Goal: Information Seeking & Learning: Learn about a topic

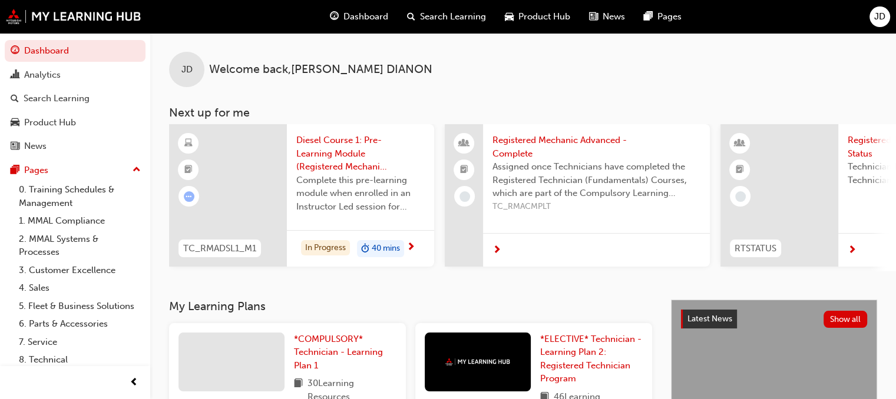
click at [254, 223] on div at bounding box center [228, 195] width 118 height 143
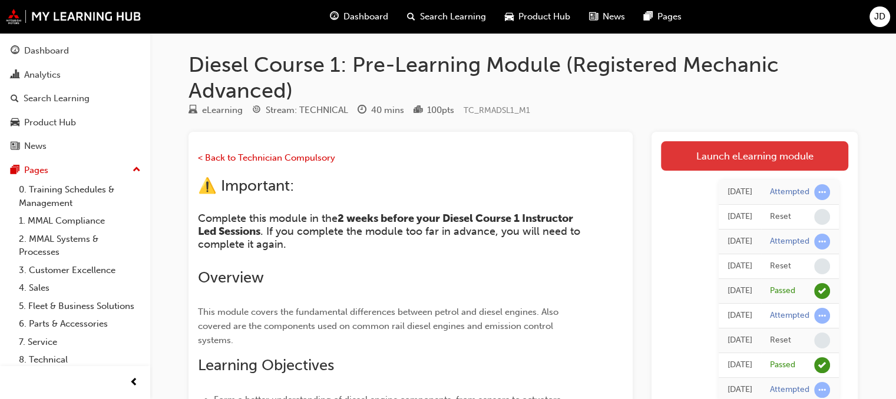
click at [755, 148] on link "Launch eLearning module" at bounding box center [754, 155] width 187 height 29
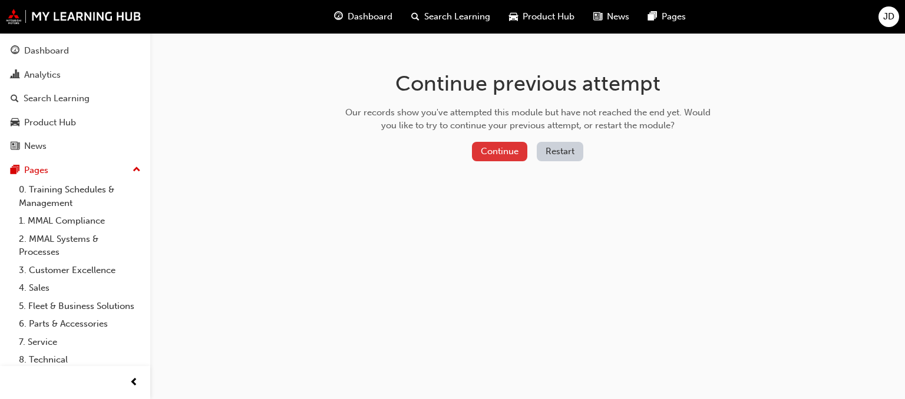
click at [492, 153] on button "Continue" at bounding box center [499, 151] width 55 height 19
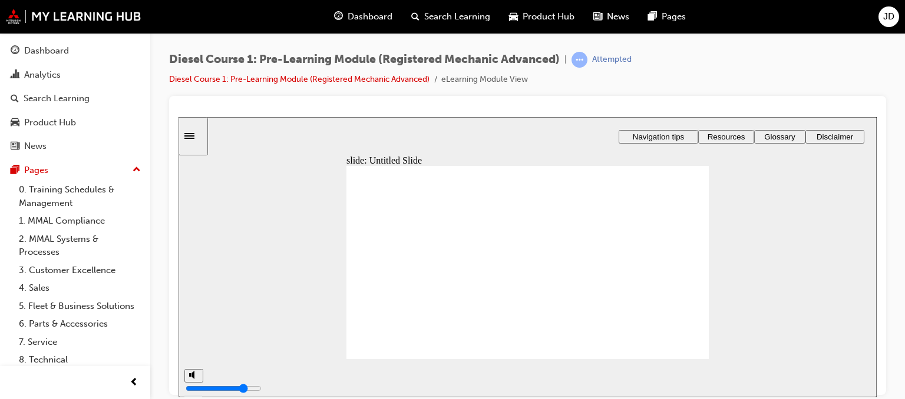
type input "3"
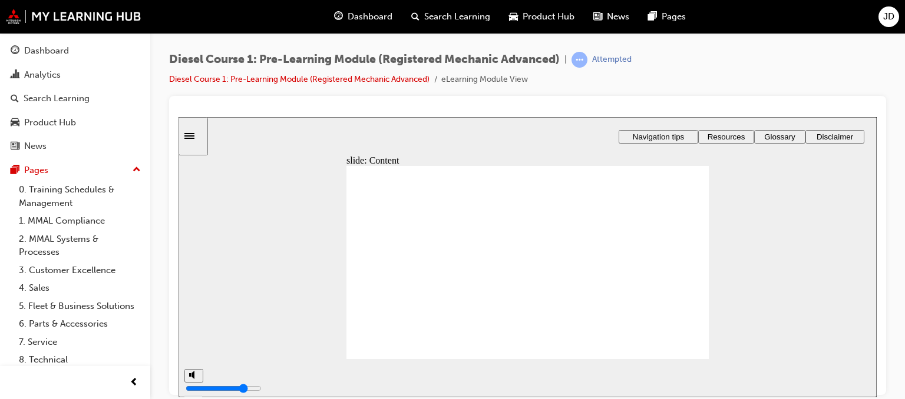
type input "4"
click at [202, 133] on icon "Sidebar Toggle" at bounding box center [193, 134] width 18 height 7
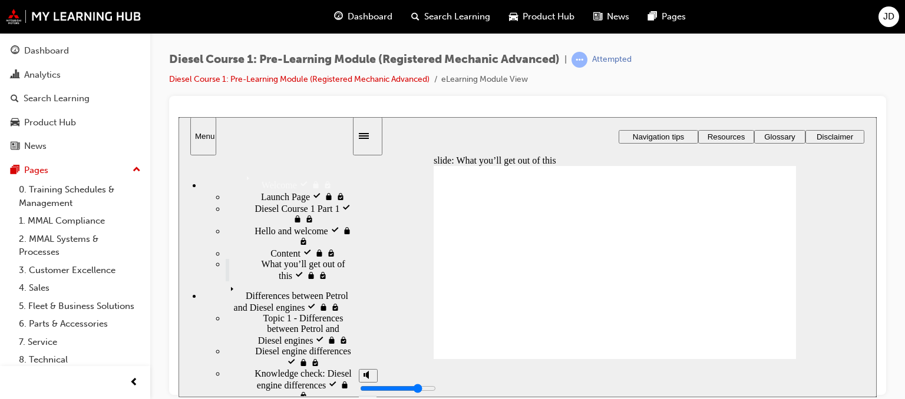
click at [369, 135] on icon "Sidebar Toggle" at bounding box center [364, 136] width 10 height 6
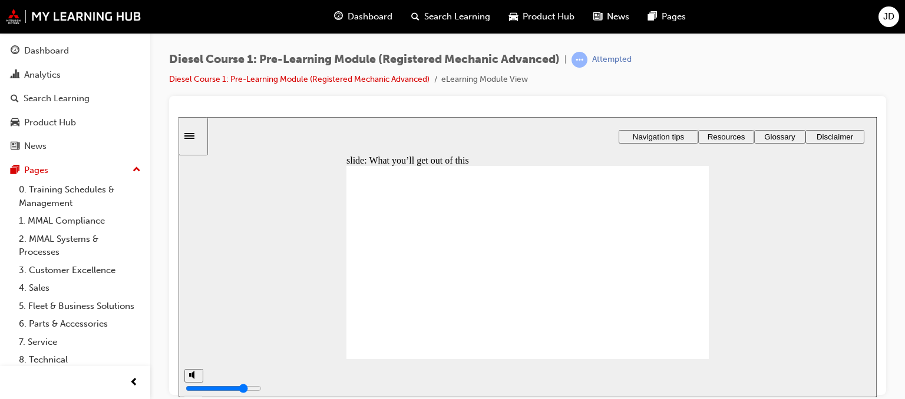
drag, startPoint x: 812, startPoint y: 219, endPoint x: 637, endPoint y: 120, distance: 200.7
click at [197, 335] on circle "volume" at bounding box center [195, 331] width 8 height 8
click at [195, 372] on div "misc controls" at bounding box center [193, 360] width 18 height 44
click at [192, 346] on input "volume" at bounding box center [224, 343] width 76 height 9
click at [193, 339] on input "volume" at bounding box center [224, 343] width 76 height 9
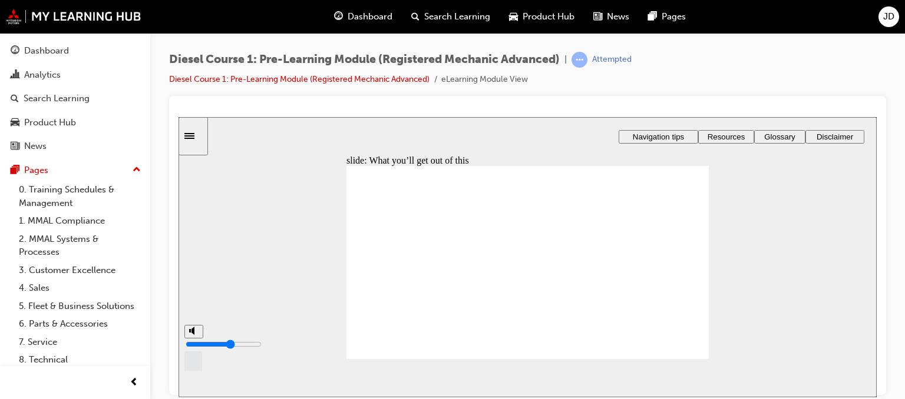
click at [193, 339] on input "volume" at bounding box center [224, 343] width 76 height 9
type input "9"
click at [193, 339] on input "volume" at bounding box center [224, 343] width 76 height 9
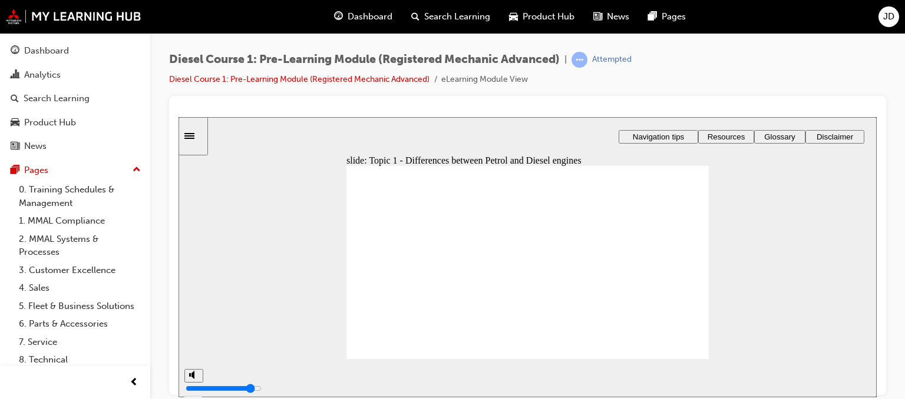
type input "8"
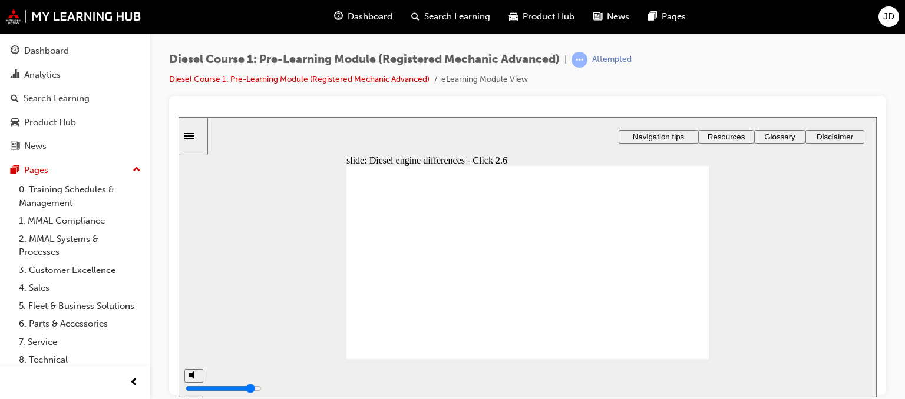
type input "18"
type input "19"
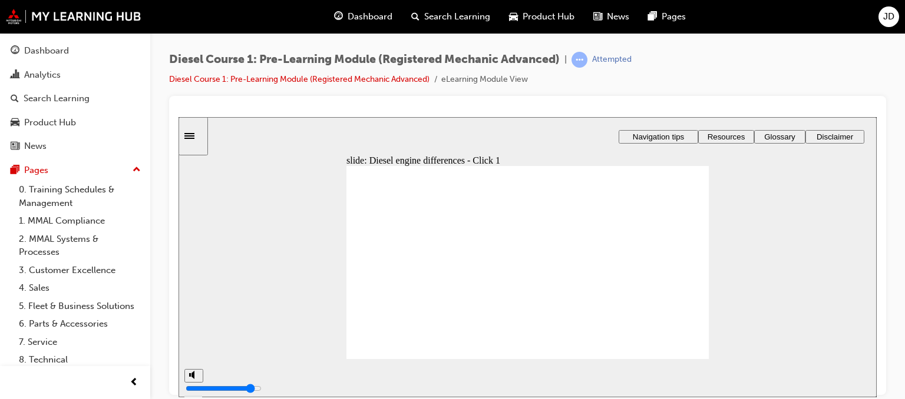
type input "20"
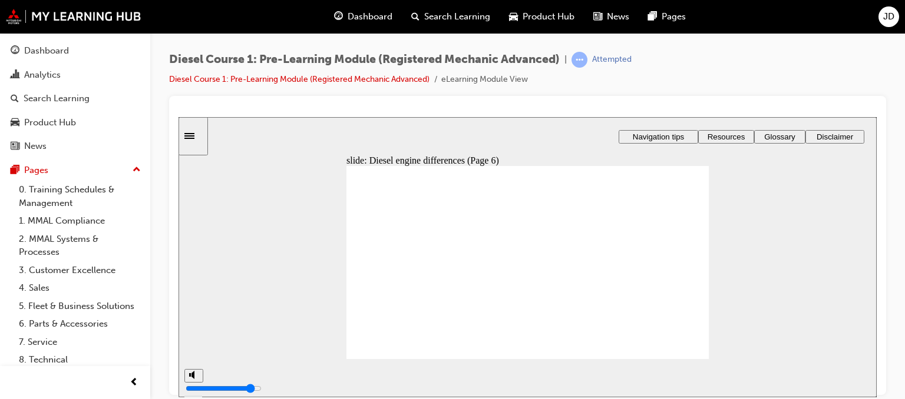
type input "26"
drag, startPoint x: 662, startPoint y: 227, endPoint x: 573, endPoint y: 228, distance: 89.5
drag, startPoint x: 658, startPoint y: 295, endPoint x: 579, endPoint y: 266, distance: 84.3
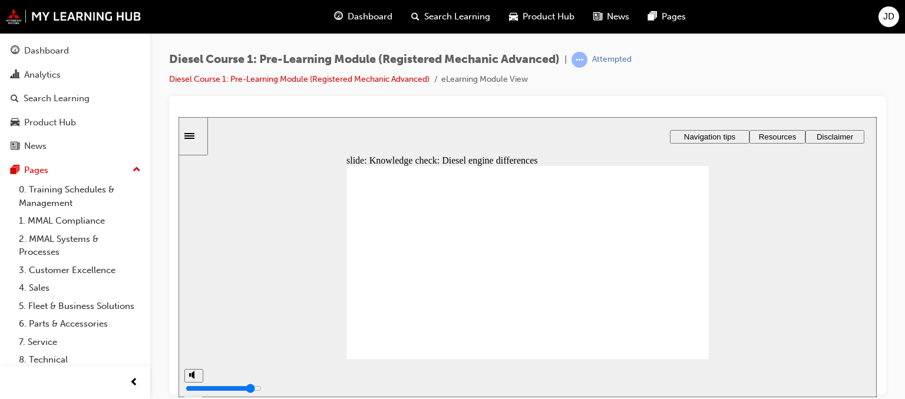
drag, startPoint x: 674, startPoint y: 263, endPoint x: 586, endPoint y: 293, distance: 93.0
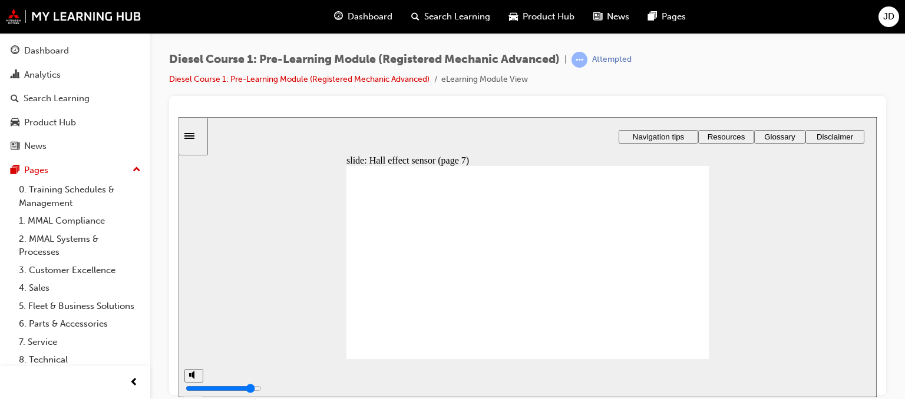
type input "36"
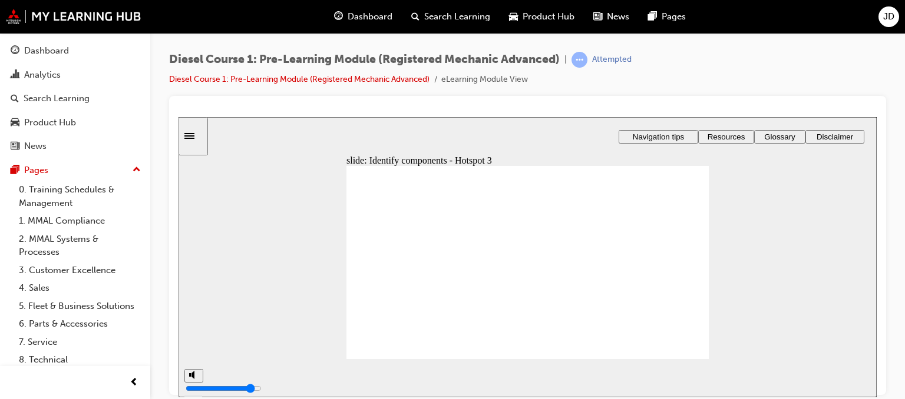
type input "38"
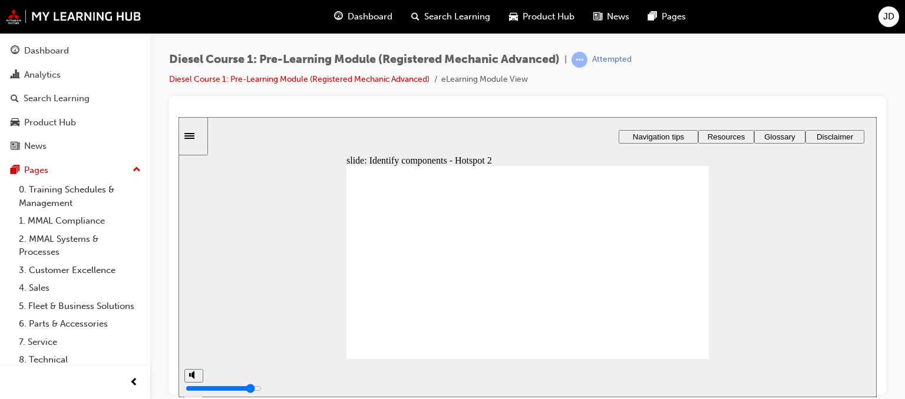
type input "39"
click at [818, 265] on div "slide: Identify components - Hotspot 4 Rectangle 3 Rectangle Rectangle 6 Rectan…" at bounding box center [527, 257] width 698 height 280
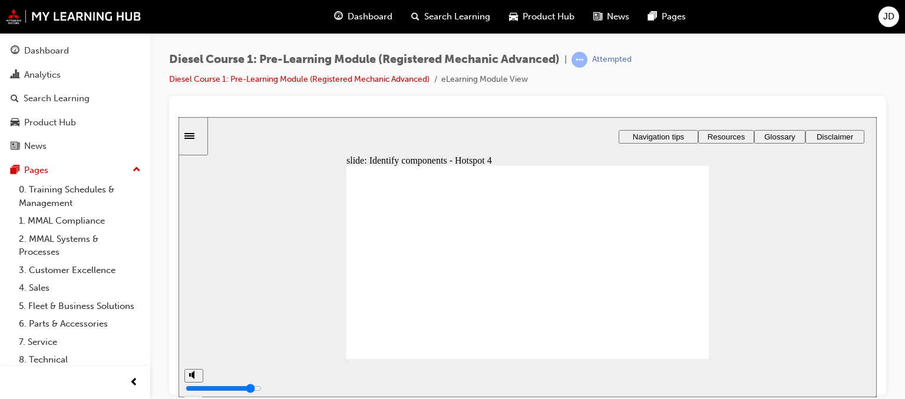
click at [818, 265] on div "slide: Identify components - Hotspot 4 Rectangle 3 Rectangle Rectangle 6 Rectan…" at bounding box center [527, 257] width 698 height 280
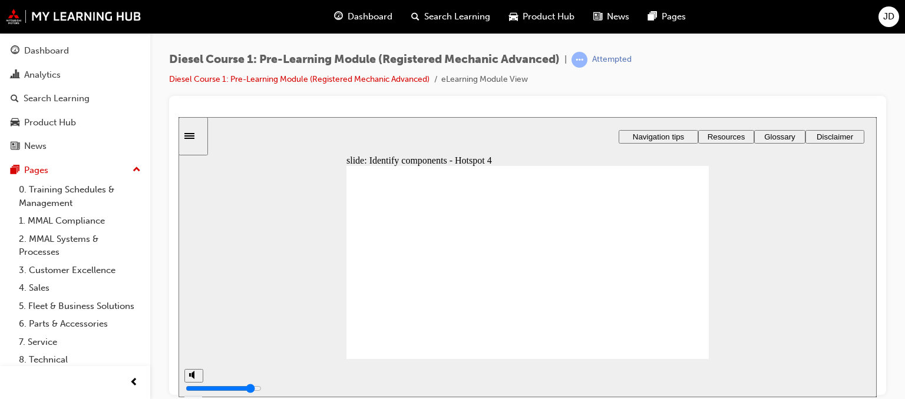
click at [818, 265] on div "slide: Identify components - Hotspot 4 Rectangle 3 Rectangle Rectangle 6 Rectan…" at bounding box center [527, 257] width 698 height 280
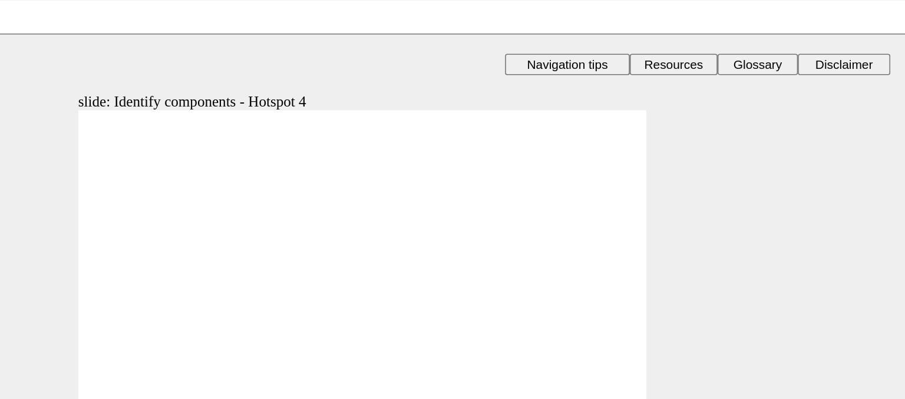
drag, startPoint x: 406, startPoint y: 175, endPoint x: 402, endPoint y: 155, distance: 20.3
click at [402, 155] on div "slide: Identify components - Hotspot 4 Rectangle 3 Rectangle Rectangle 6 Rectan…" at bounding box center [165, 173] width 698 height 280
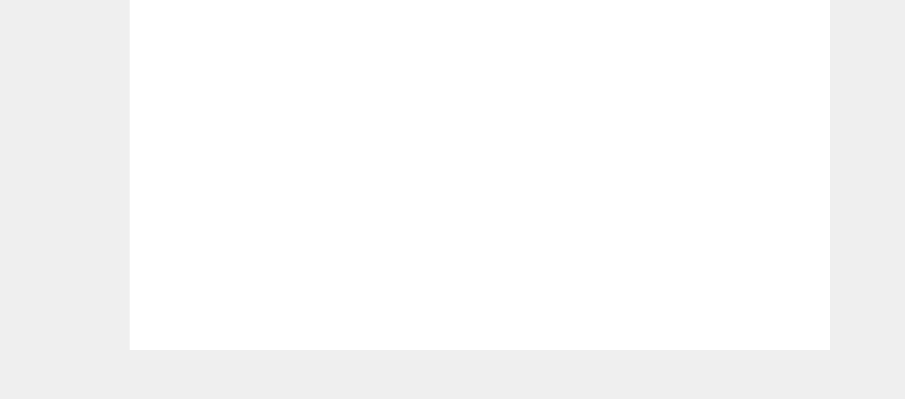
drag, startPoint x: 284, startPoint y: 22, endPoint x: 279, endPoint y: 36, distance: 14.3
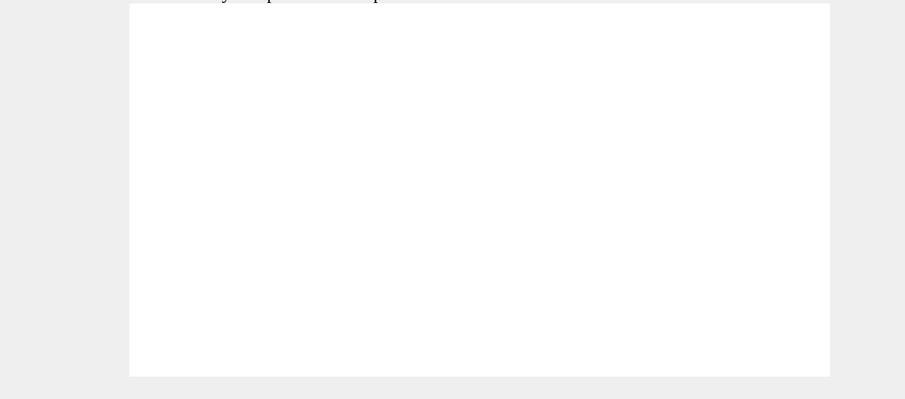
type input "41"
type input "42"
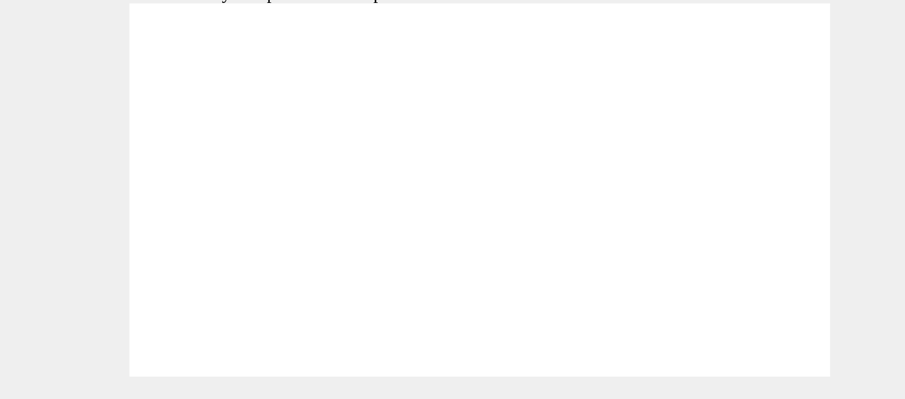
type input "43"
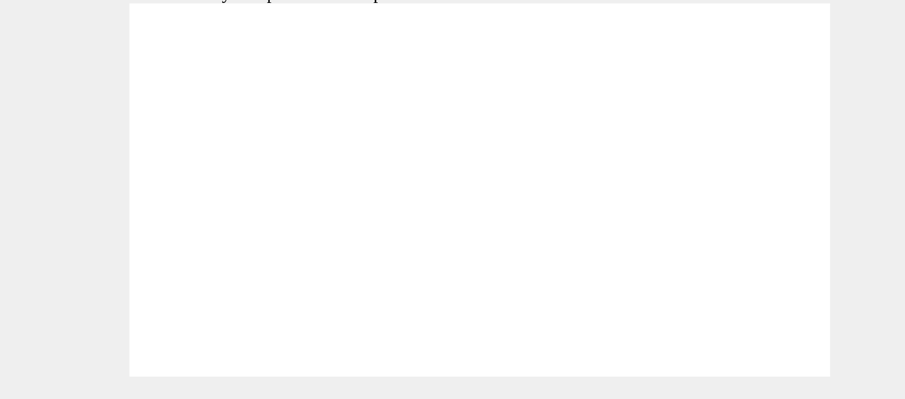
drag, startPoint x: 133, startPoint y: 62, endPoint x: 146, endPoint y: 62, distance: 12.4
drag, startPoint x: 216, startPoint y: 102, endPoint x: 256, endPoint y: 110, distance: 40.3
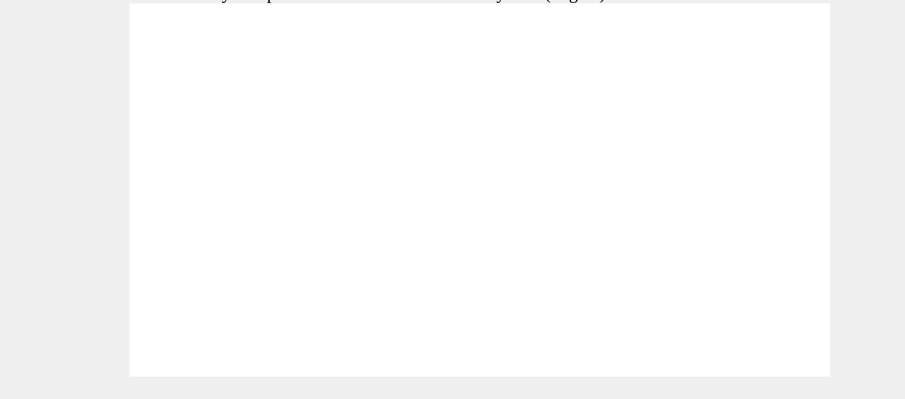
type input "46"
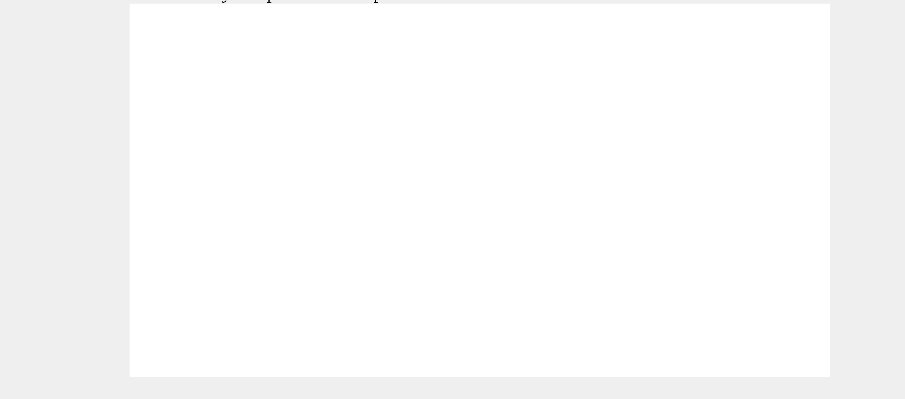
type input "54"
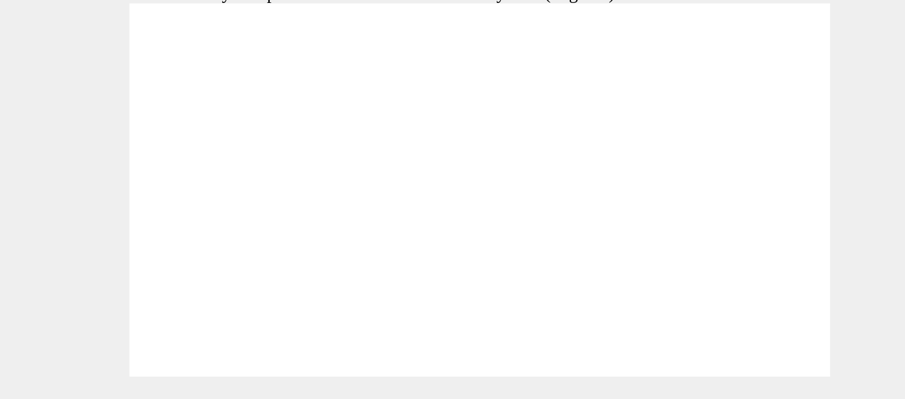
type input "59"
drag, startPoint x: 322, startPoint y: 59, endPoint x: 327, endPoint y: 118, distance: 59.1
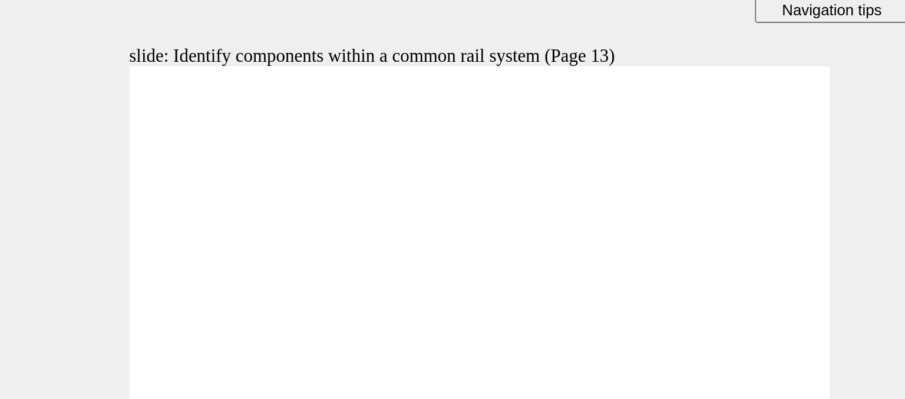
scroll to position [0, 0]
drag, startPoint x: 322, startPoint y: 130, endPoint x: 308, endPoint y: 68, distance: 63.0
drag, startPoint x: 324, startPoint y: 85, endPoint x: 322, endPoint y: 73, distance: 12.5
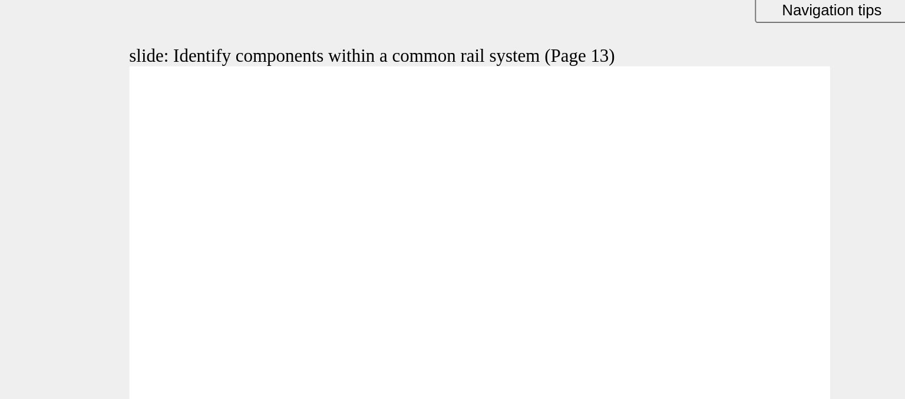
scroll to position [16, 0]
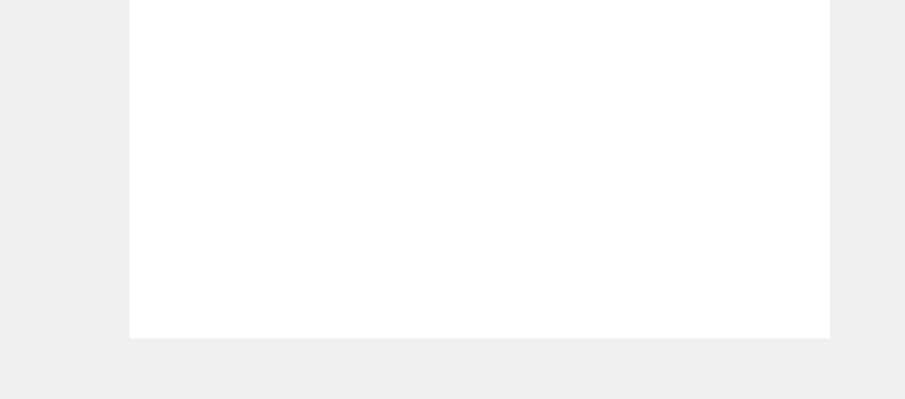
scroll to position [0, 0]
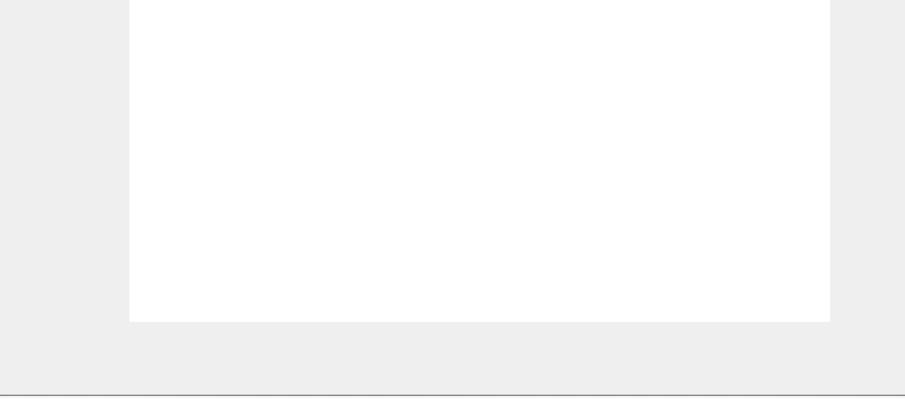
type input "62"
drag, startPoint x: 220, startPoint y: -26, endPoint x: 38, endPoint y: -14, distance: 182.5
drag, startPoint x: 211, startPoint y: -2, endPoint x: 107, endPoint y: -15, distance: 104.5
drag, startPoint x: 211, startPoint y: 18, endPoint x: 121, endPoint y: 6, distance: 91.0
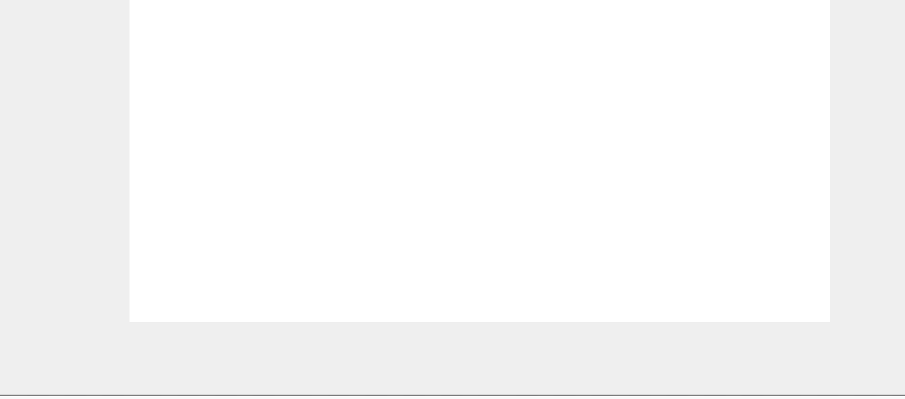
drag, startPoint x: 204, startPoint y: 42, endPoint x: 135, endPoint y: 6, distance: 77.5
drag, startPoint x: 262, startPoint y: -26, endPoint x: 84, endPoint y: 31, distance: 186.3
drag, startPoint x: 256, startPoint y: -4, endPoint x: -6, endPoint y: 2, distance: 262.2
drag, startPoint x: 269, startPoint y: 16, endPoint x: 22, endPoint y: 14, distance: 246.8
drag, startPoint x: 267, startPoint y: 38, endPoint x: 23, endPoint y: 29, distance: 244.6
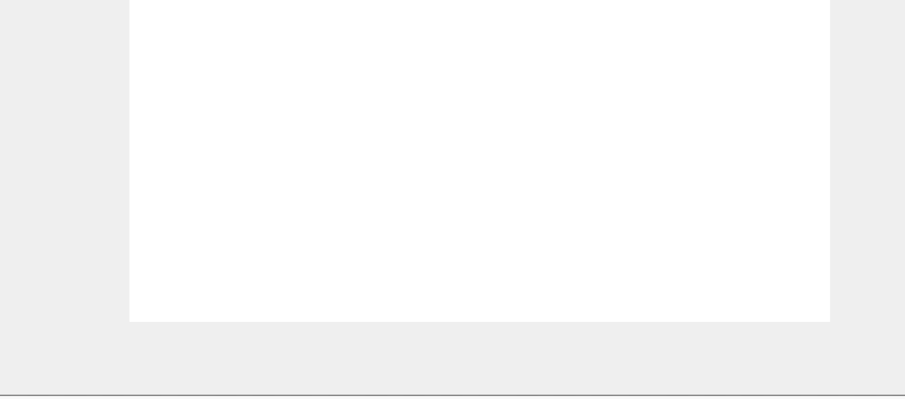
drag, startPoint x: 201, startPoint y: 51, endPoint x: 187, endPoint y: 52, distance: 14.8
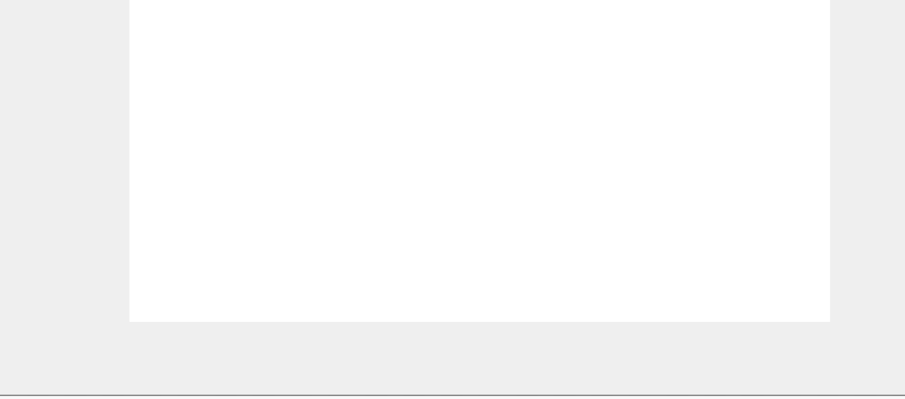
drag, startPoint x: 103, startPoint y: 68, endPoint x: 108, endPoint y: 73, distance: 7.5
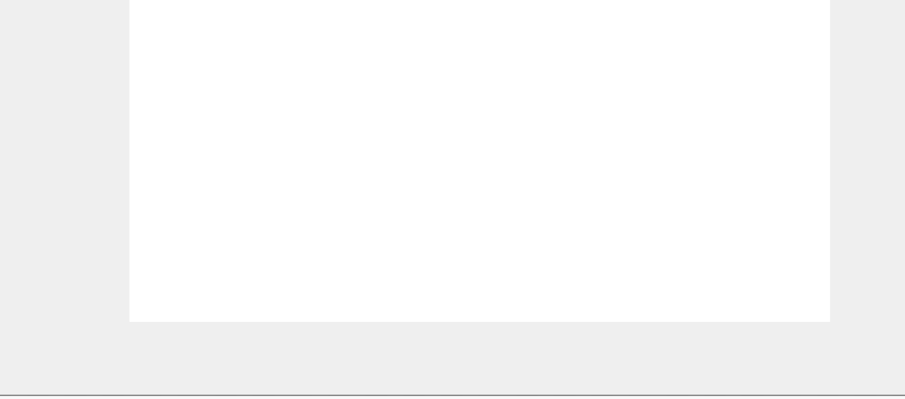
drag, startPoint x: 272, startPoint y: -41, endPoint x: 194, endPoint y: -44, distance: 77.2
drag, startPoint x: 283, startPoint y: 27, endPoint x: 197, endPoint y: -5, distance: 91.7
drag, startPoint x: 280, startPoint y: -4, endPoint x: 193, endPoint y: 29, distance: 93.8
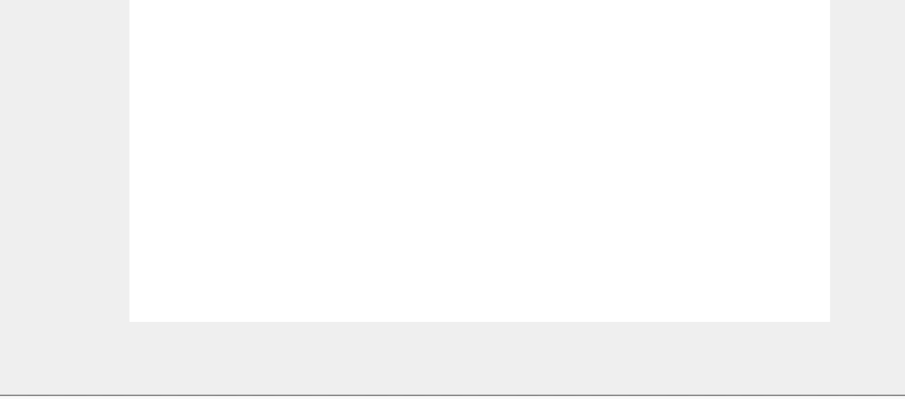
drag, startPoint x: 316, startPoint y: -37, endPoint x: 310, endPoint y: -39, distance: 6.7
drag, startPoint x: 295, startPoint y: -23, endPoint x: 292, endPoint y: -18, distance: 6.1
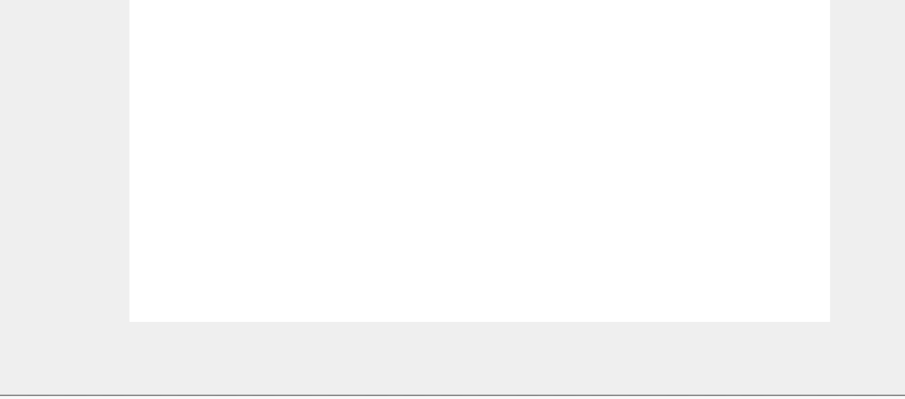
radio input "true"
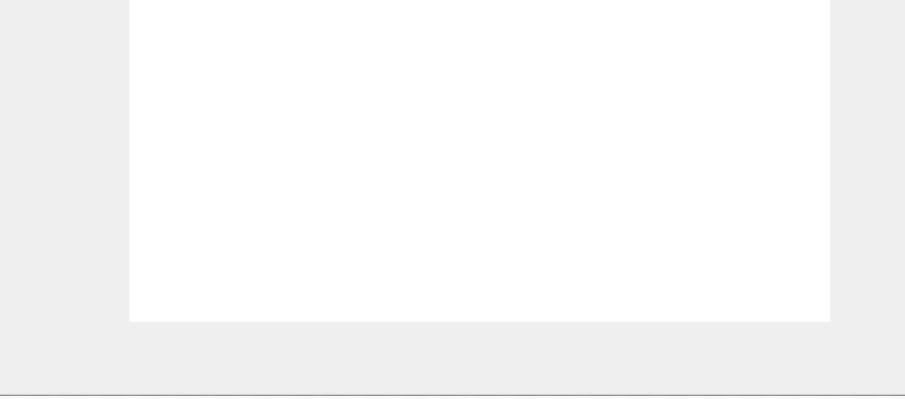
radio input "true"
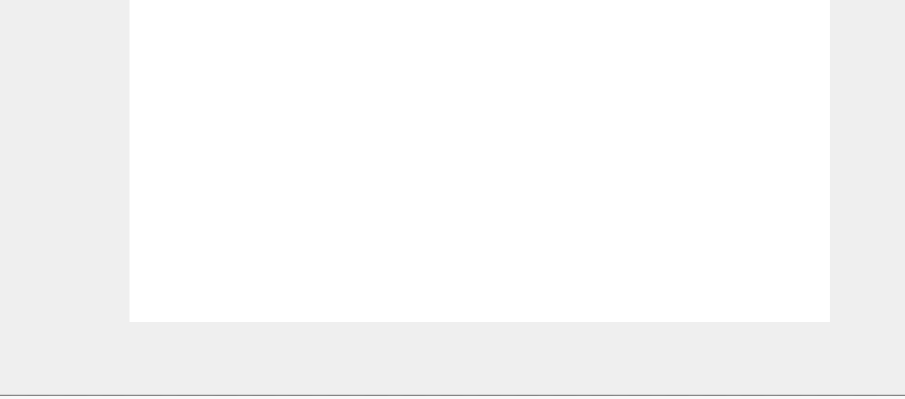
radio input "true"
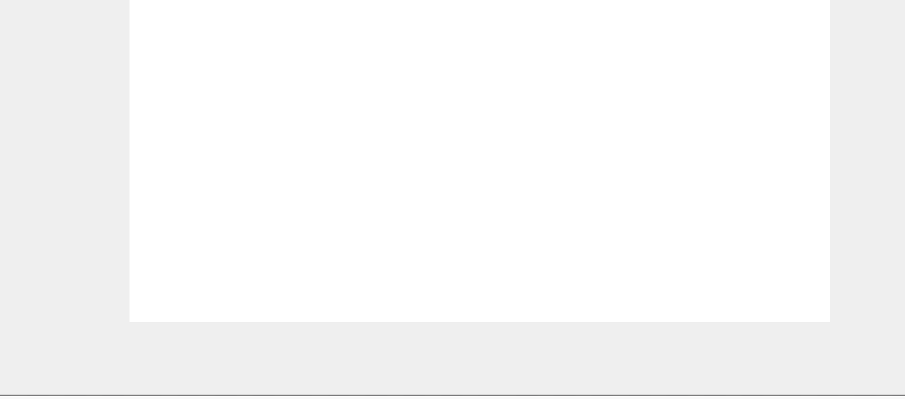
checkbox input "true"
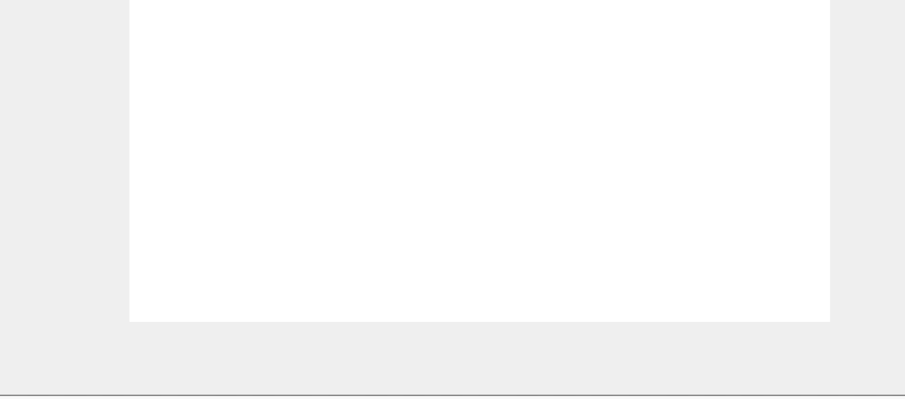
checkbox input "true"
checkbox input "false"
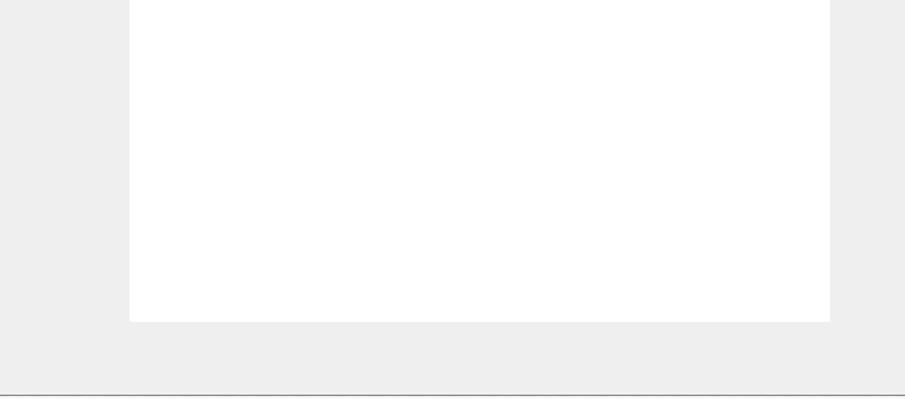
checkbox input "false"
drag, startPoint x: -8, startPoint y: 6, endPoint x: -8, endPoint y: 13, distance: 7.1
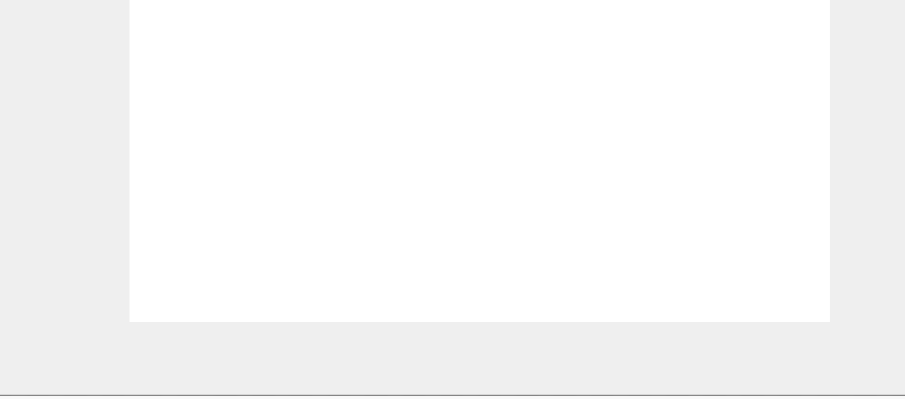
radio input "true"
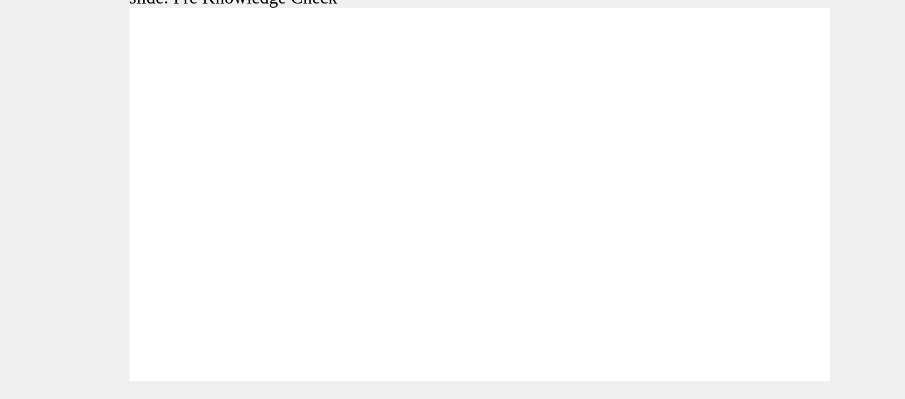
radio input "true"
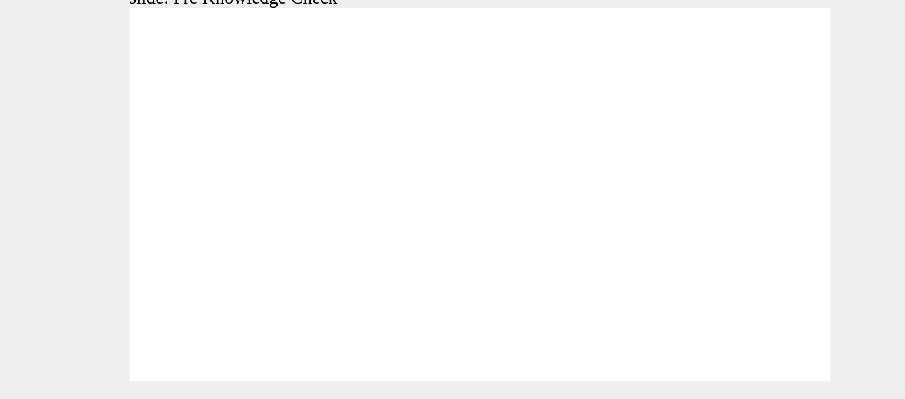
checkbox input "true"
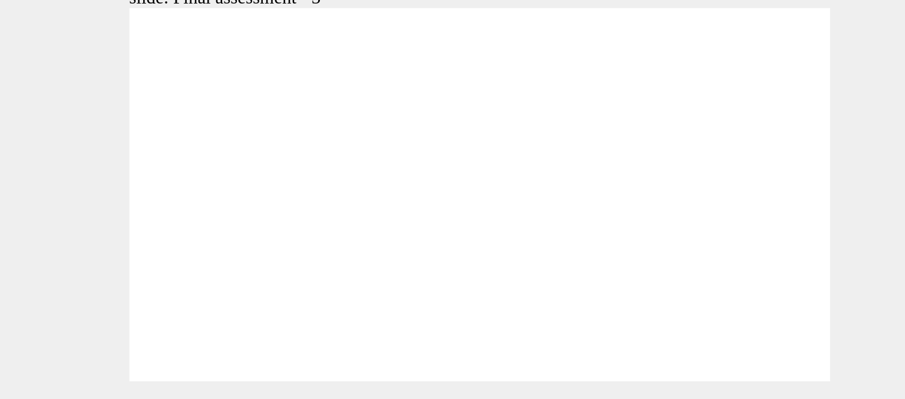
radio input "true"
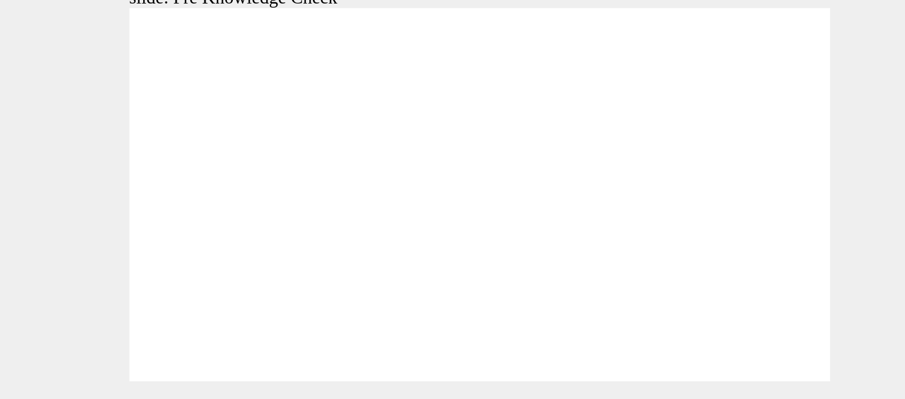
radio input "true"
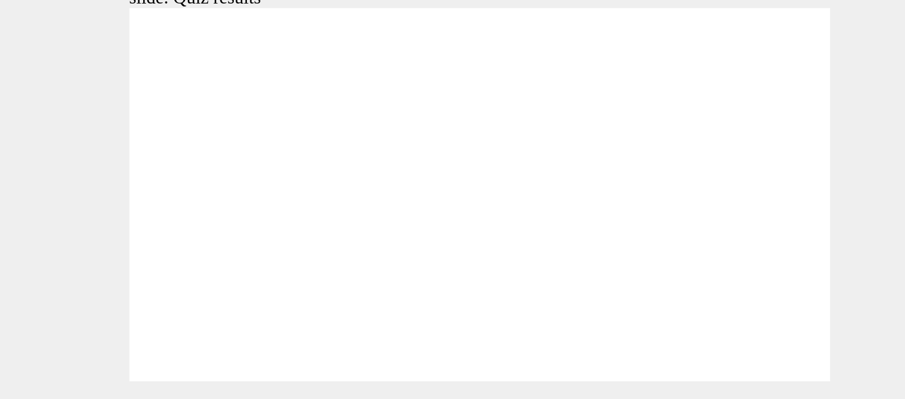
type input "99"
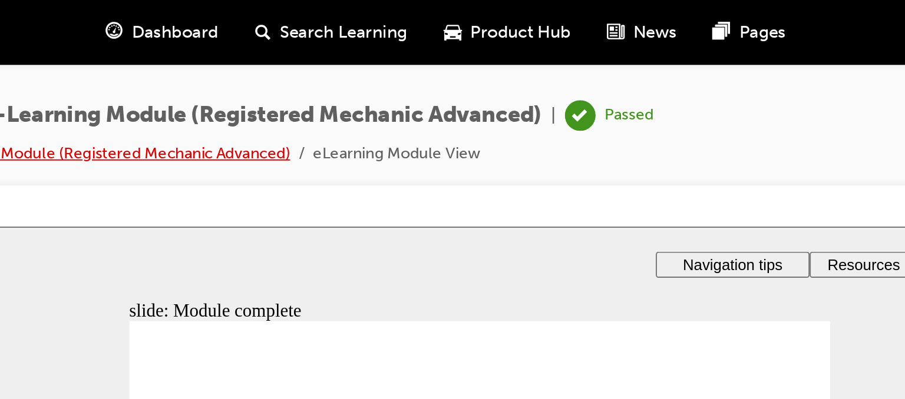
click at [417, 83] on link "Diesel Course 1: Pre-Learning Module (Registered Mechanic Advanced)" at bounding box center [299, 79] width 260 height 10
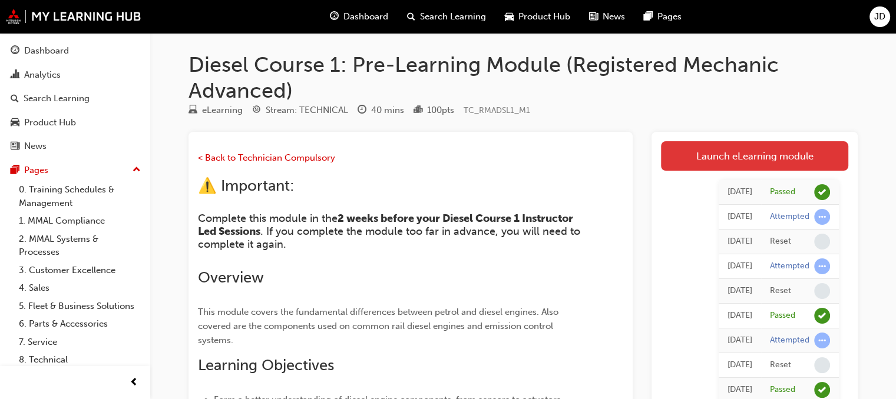
click at [728, 161] on link "Launch eLearning module" at bounding box center [754, 155] width 187 height 29
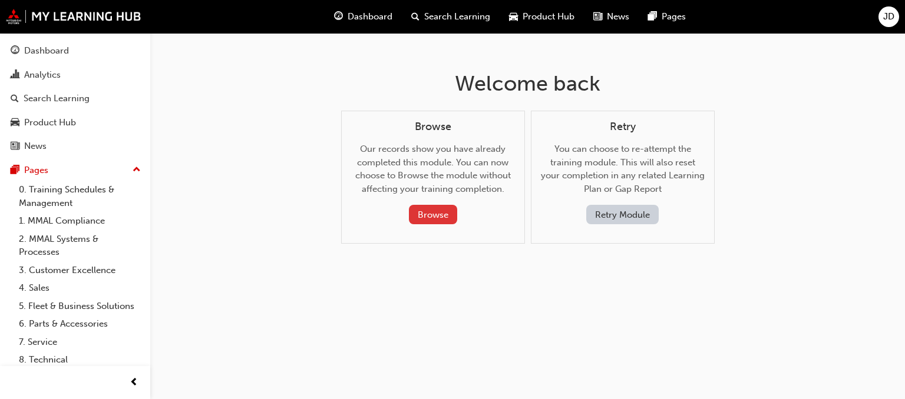
click at [437, 211] on button "Browse" at bounding box center [433, 214] width 48 height 19
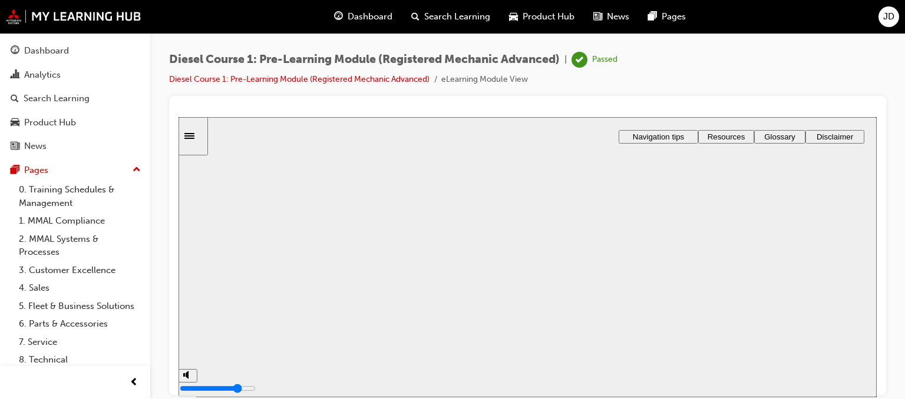
click at [334, 73] on li "Diesel Course 1: Pre-Learning Module (Registered Mechanic Advanced)" at bounding box center [305, 80] width 272 height 14
click at [332, 79] on link "Diesel Course 1: Pre-Learning Module (Registered Mechanic Advanced)" at bounding box center [299, 79] width 260 height 10
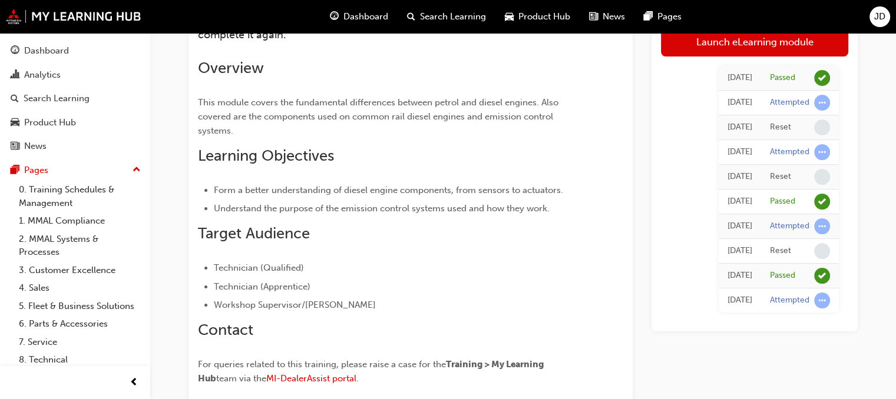
scroll to position [59, 0]
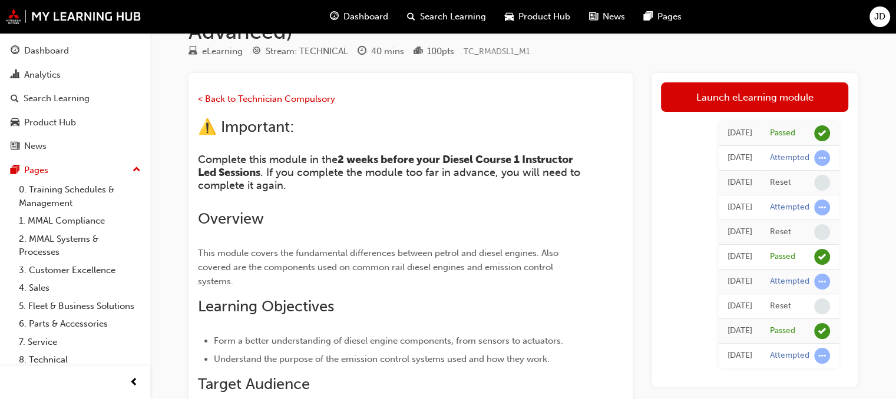
click at [359, 18] on span "Dashboard" at bounding box center [365, 17] width 45 height 14
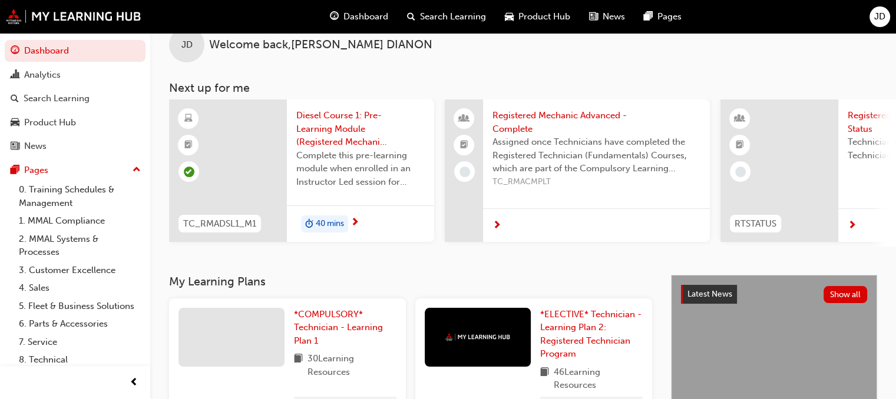
scroll to position [7, 0]
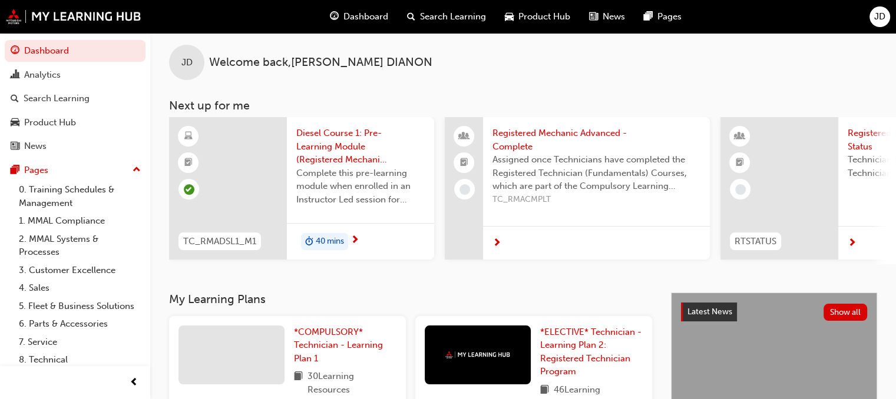
click at [362, 178] on span "Complete this pre-learning module when enrolled in an Instructor Led session fo…" at bounding box center [360, 187] width 128 height 40
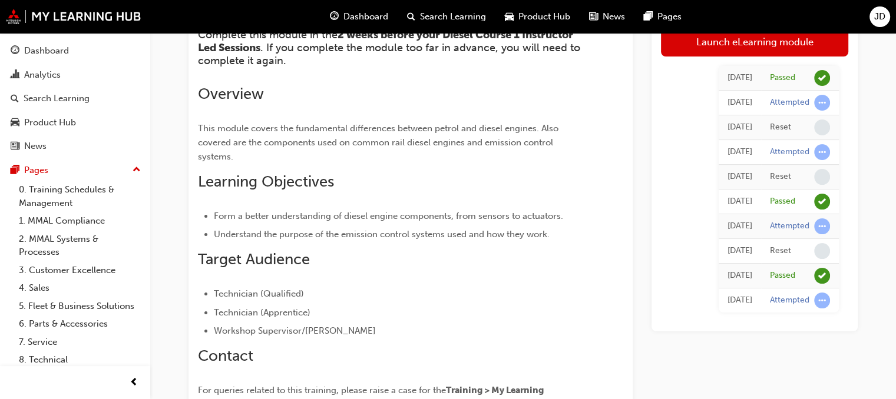
scroll to position [7, 0]
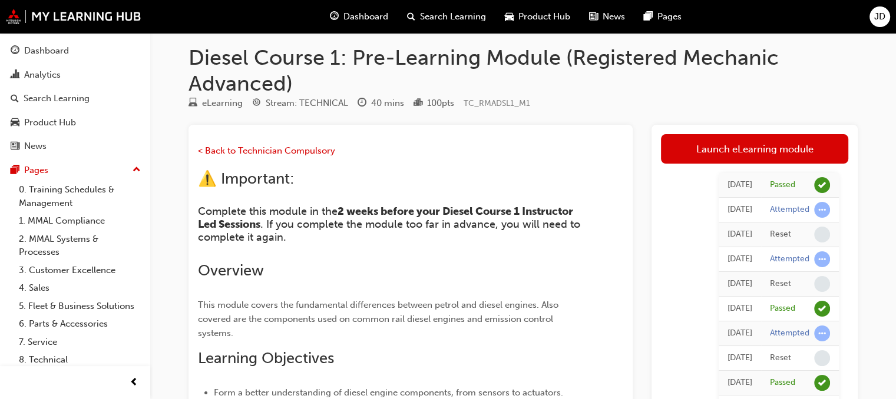
click at [354, 22] on span "Dashboard" at bounding box center [365, 17] width 45 height 14
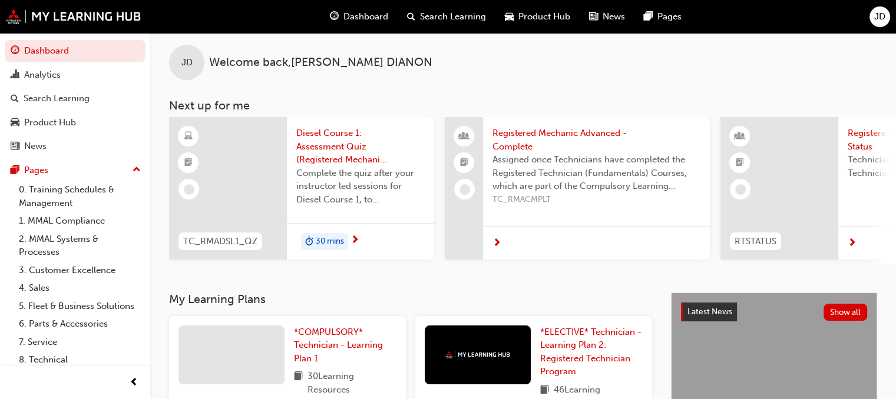
click at [279, 178] on div at bounding box center [228, 188] width 118 height 143
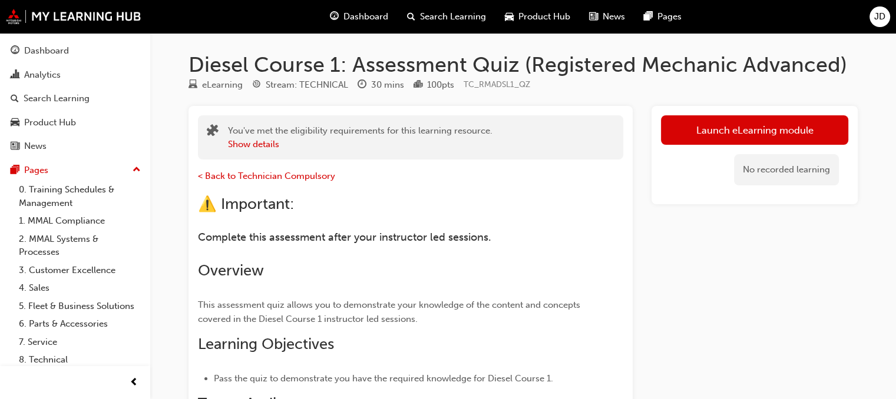
click at [703, 132] on link "Launch eLearning module" at bounding box center [754, 129] width 187 height 29
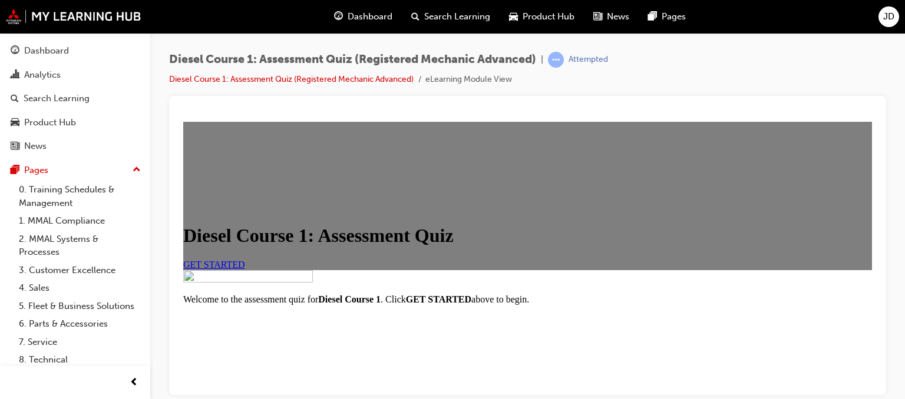
scroll to position [118, 0]
click at [245, 259] on link "GET STARTED" at bounding box center [214, 264] width 62 height 10
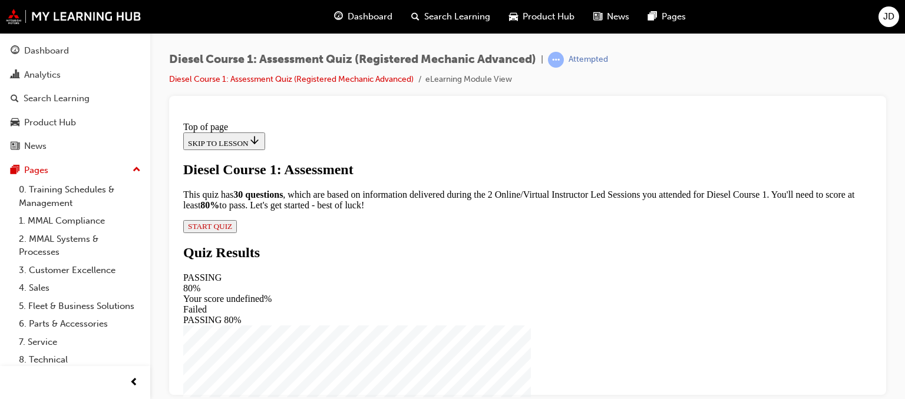
scroll to position [107, 0]
click at [232, 230] on span "START QUIZ" at bounding box center [210, 226] width 44 height 9
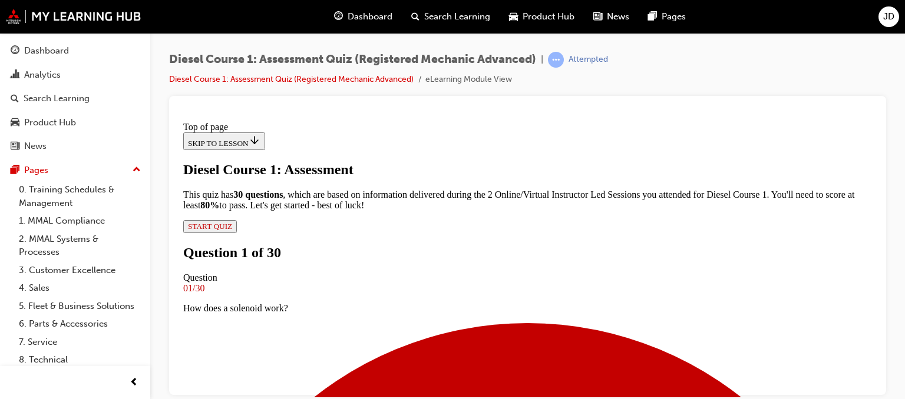
scroll to position [120, 0]
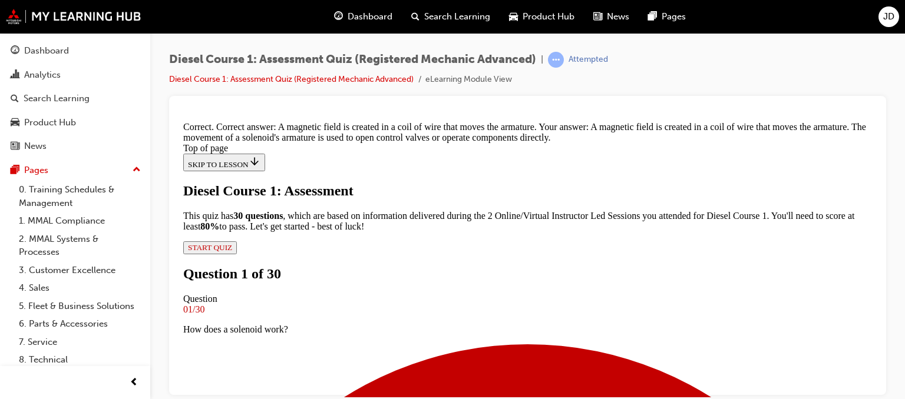
scroll to position [340, 0]
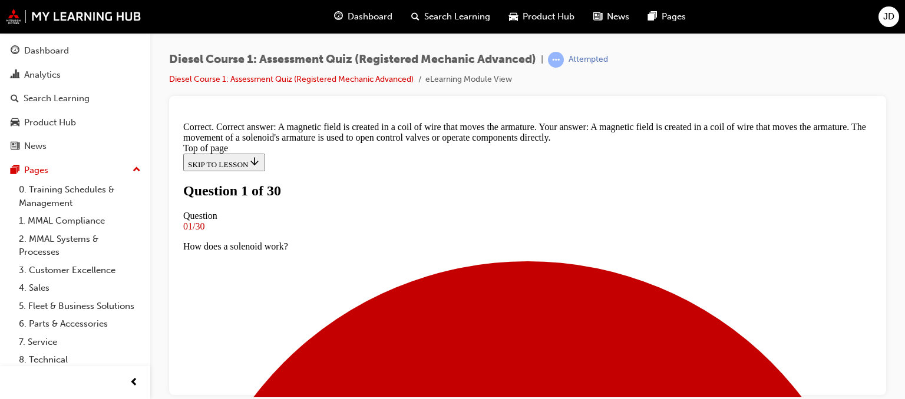
scroll to position [178, 0]
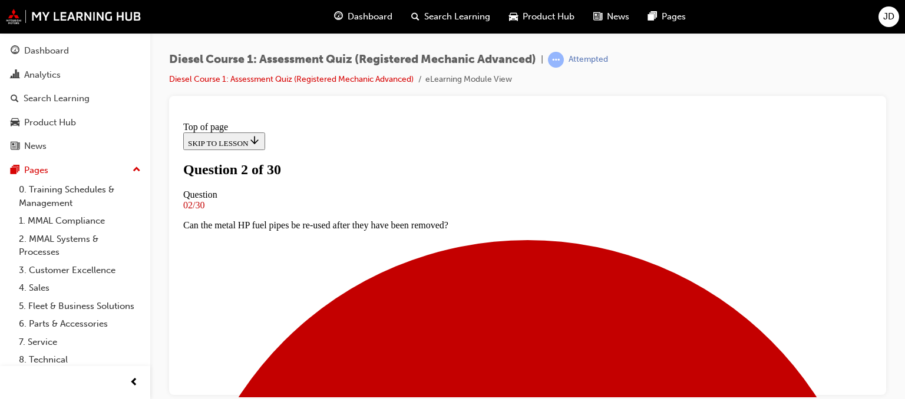
scroll to position [237, 0]
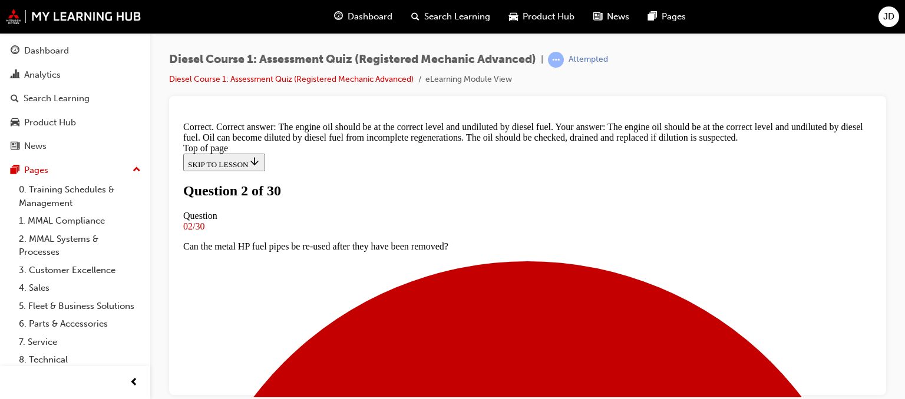
scroll to position [360, 0]
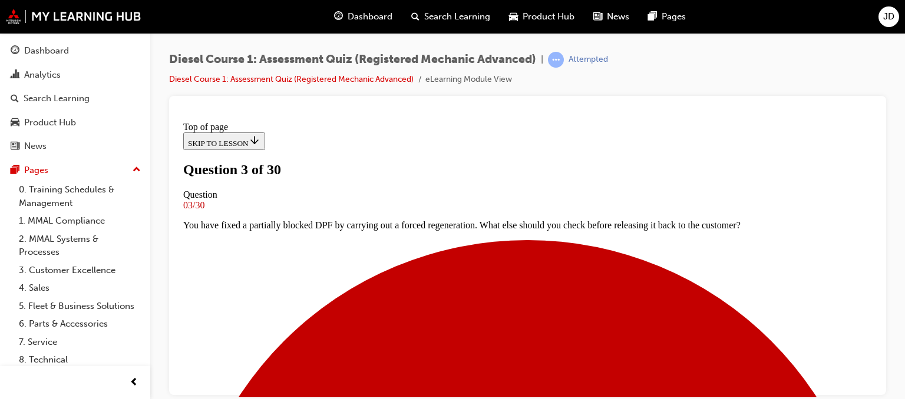
scroll to position [178, 0]
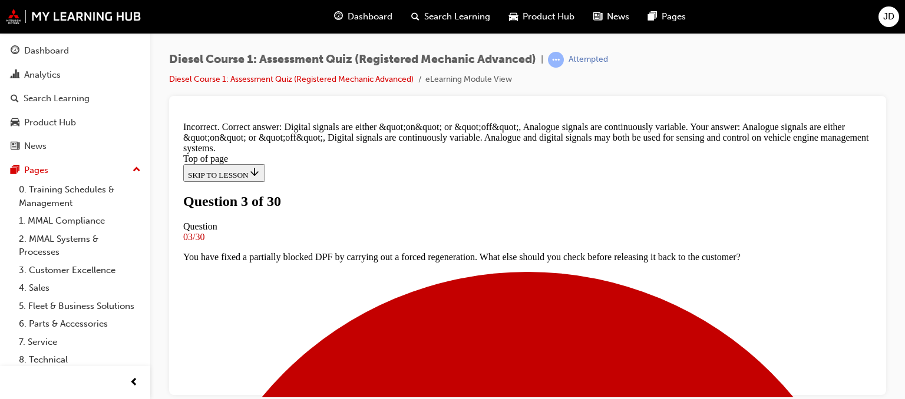
scroll to position [395, 0]
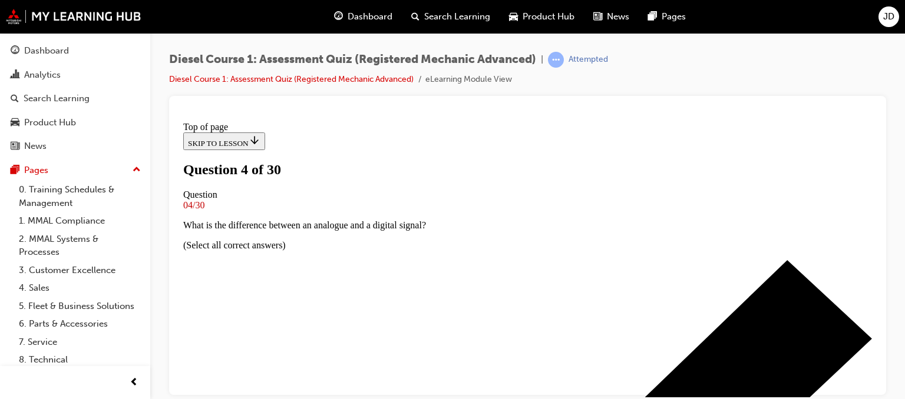
scroll to position [120, 0]
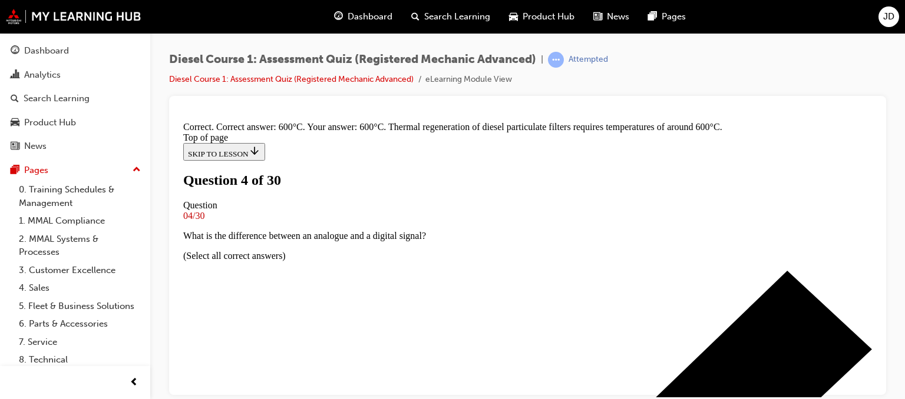
scroll to position [375, 0]
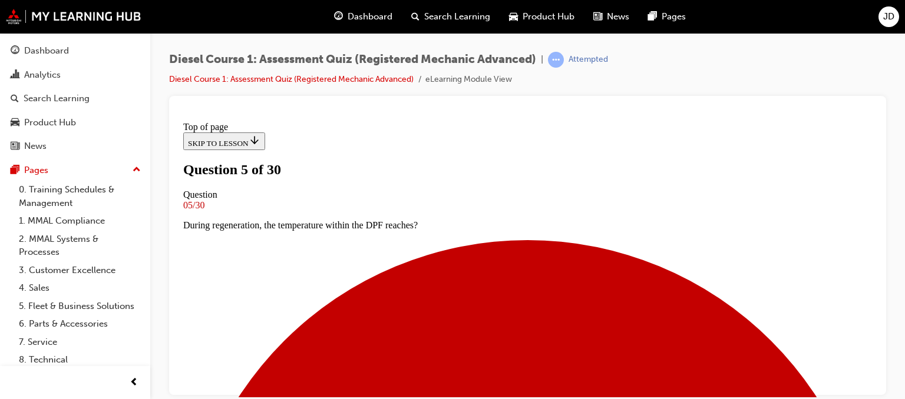
scroll to position [120, 0]
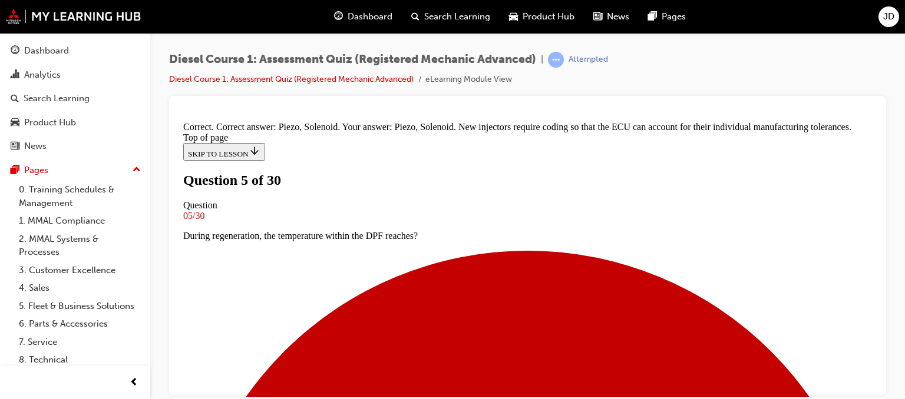
scroll to position [348, 0]
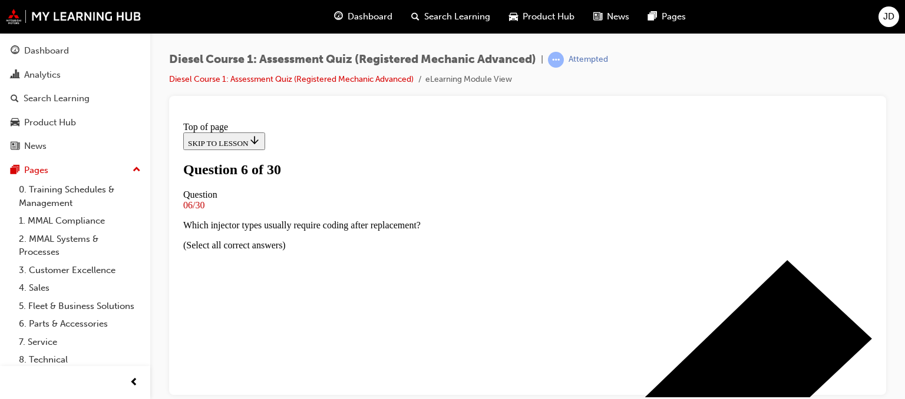
scroll to position [178, 0]
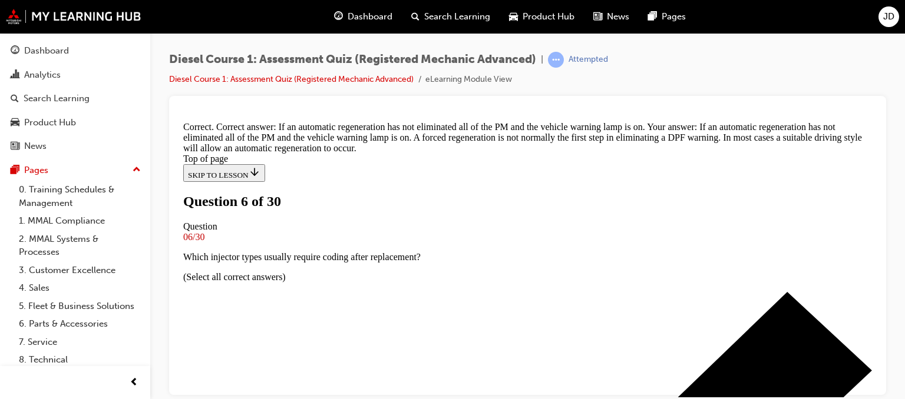
scroll to position [401, 0]
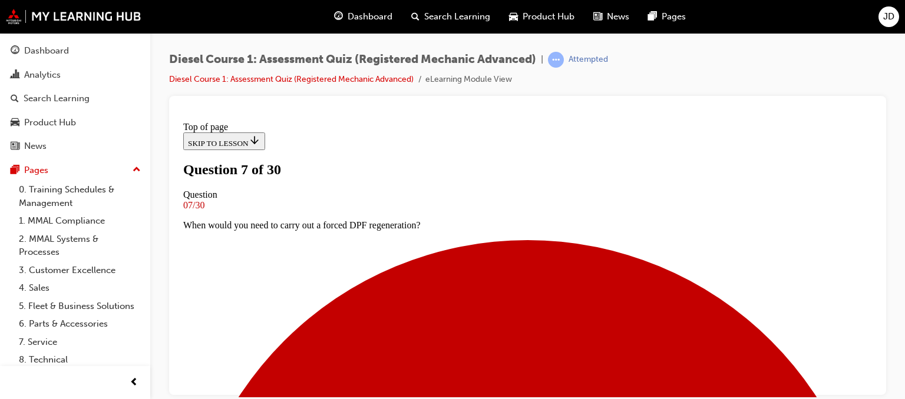
scroll to position [178, 0]
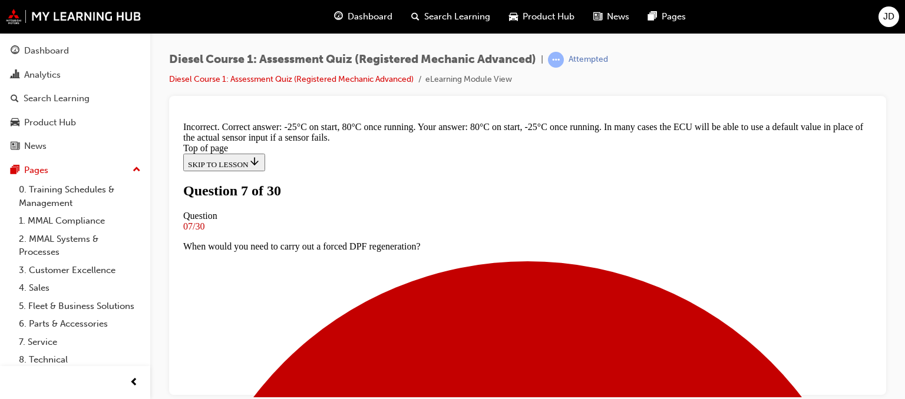
scroll to position [395, 0]
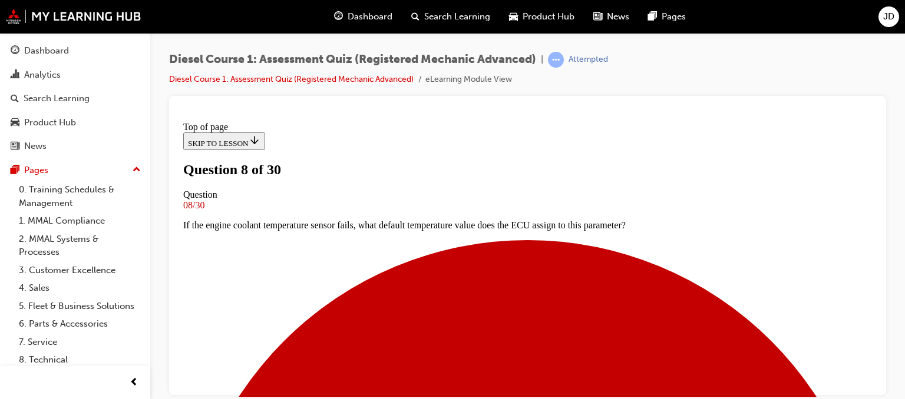
scroll to position [237, 0]
drag, startPoint x: 336, startPoint y: 212, endPoint x: 342, endPoint y: 221, distance: 10.6
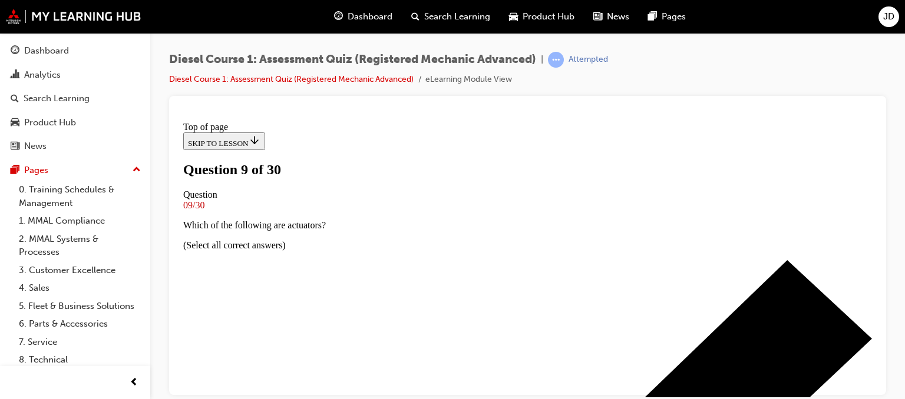
scroll to position [178, 0]
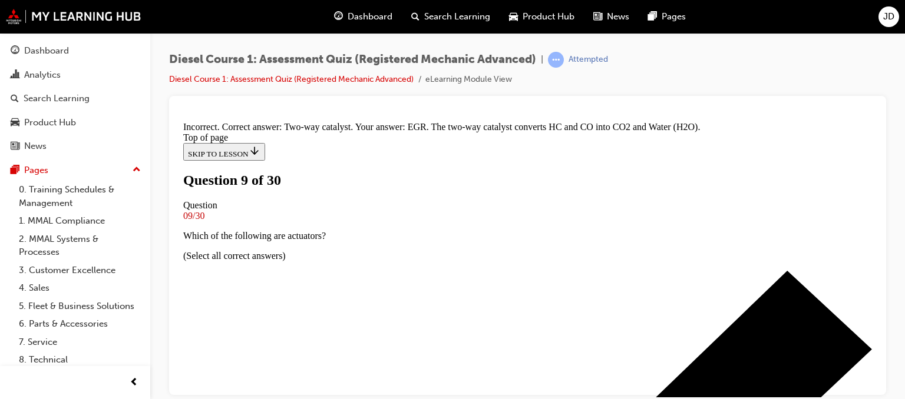
scroll to position [284, 0]
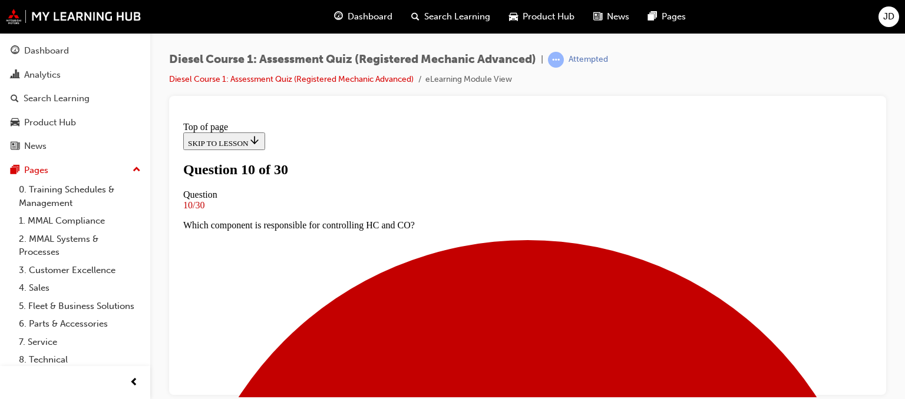
scroll to position [237, 0]
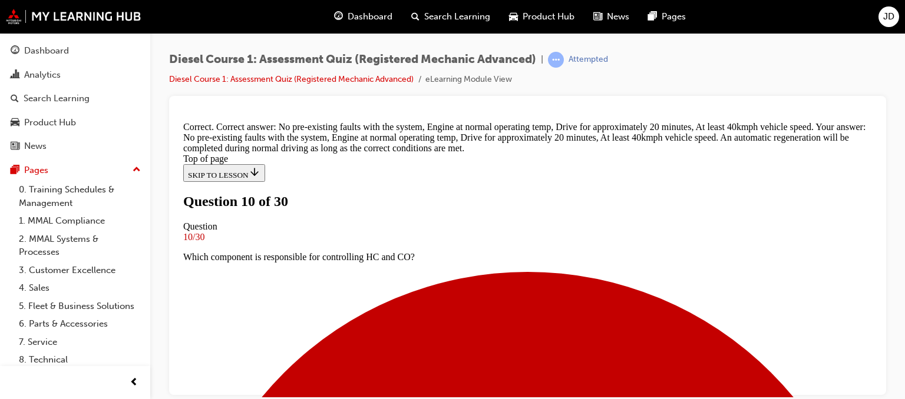
scroll to position [415, 0]
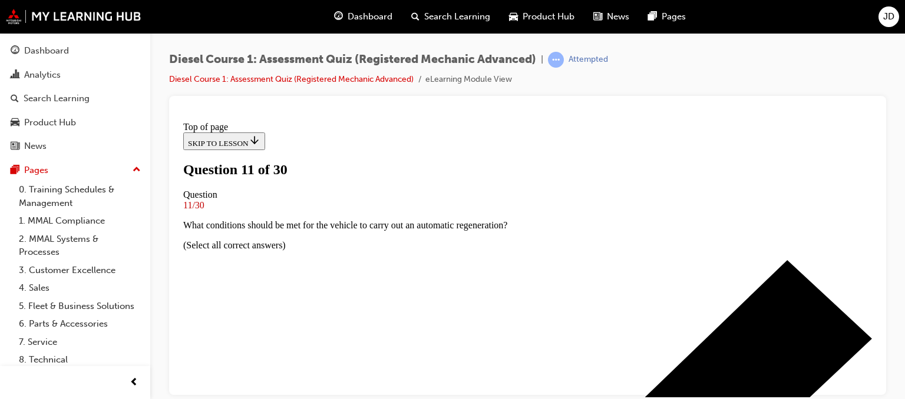
scroll to position [120, 0]
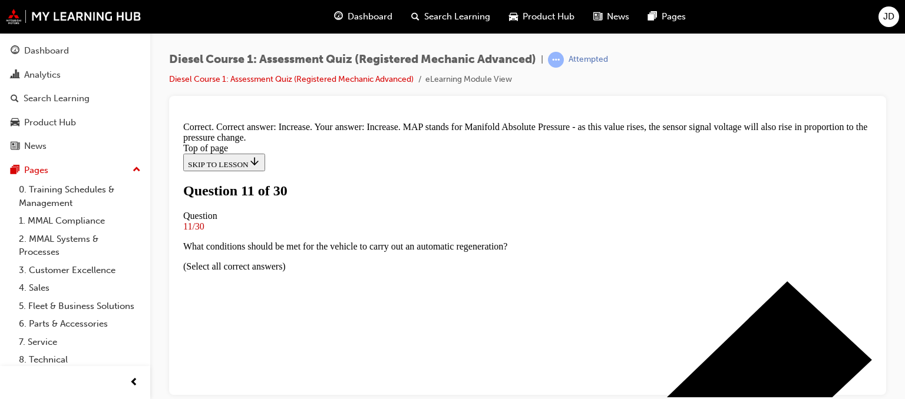
scroll to position [375, 0]
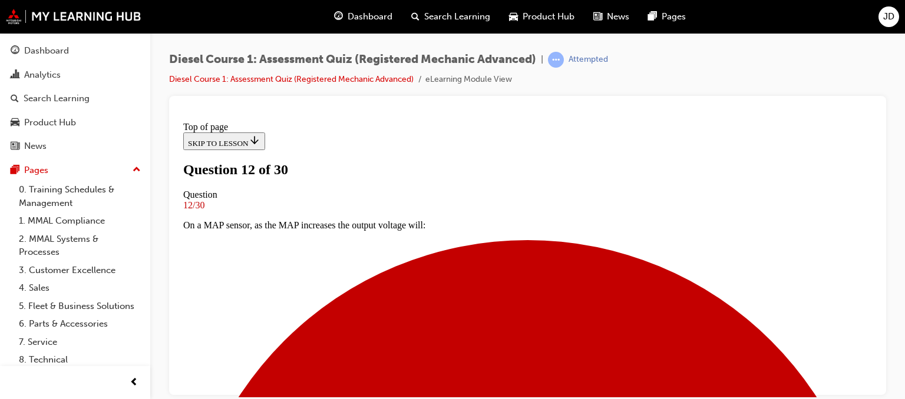
scroll to position [178, 0]
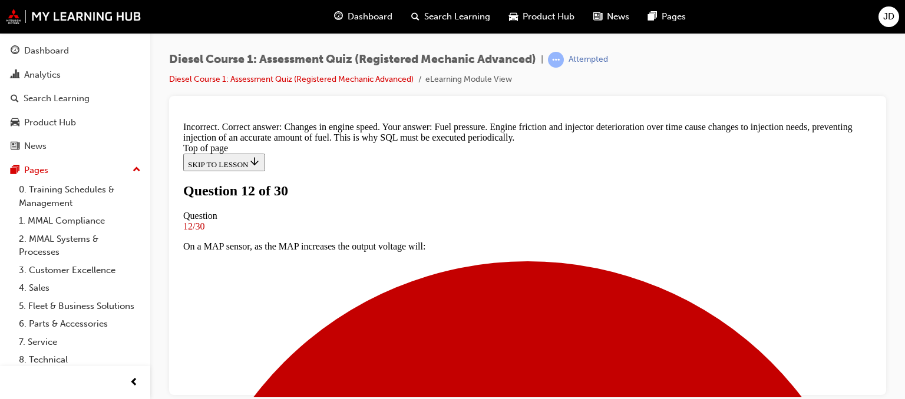
scroll to position [409, 0]
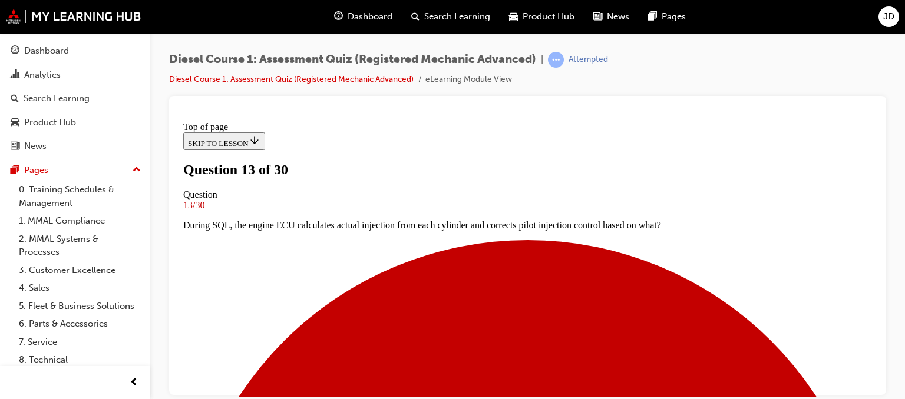
scroll to position [237, 0]
drag, startPoint x: 485, startPoint y: 330, endPoint x: 493, endPoint y: 330, distance: 8.2
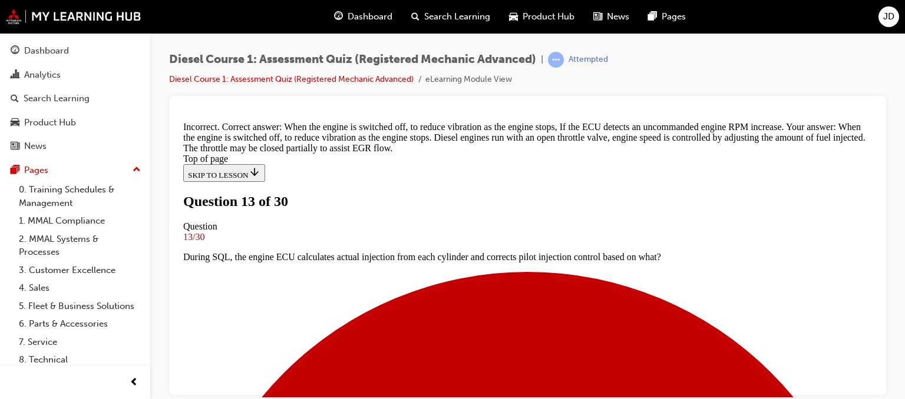
scroll to position [107, 0]
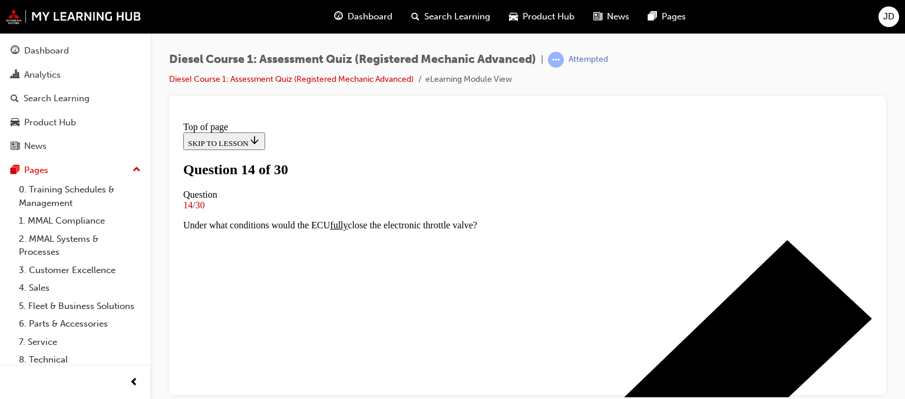
scroll to position [237, 0]
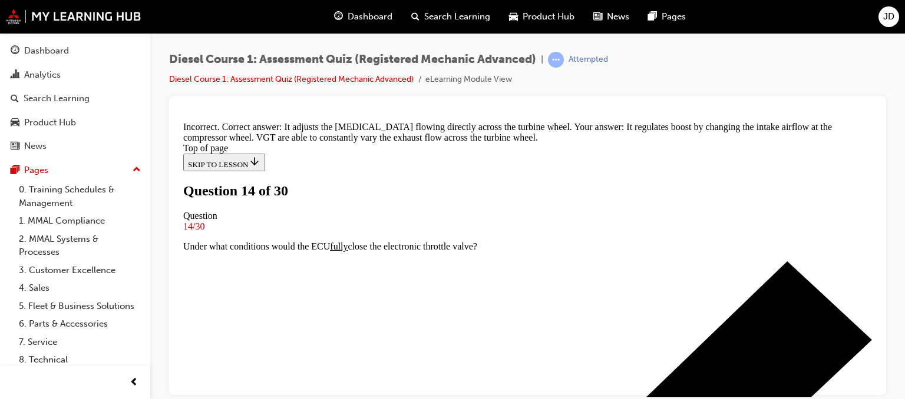
scroll to position [208, 0]
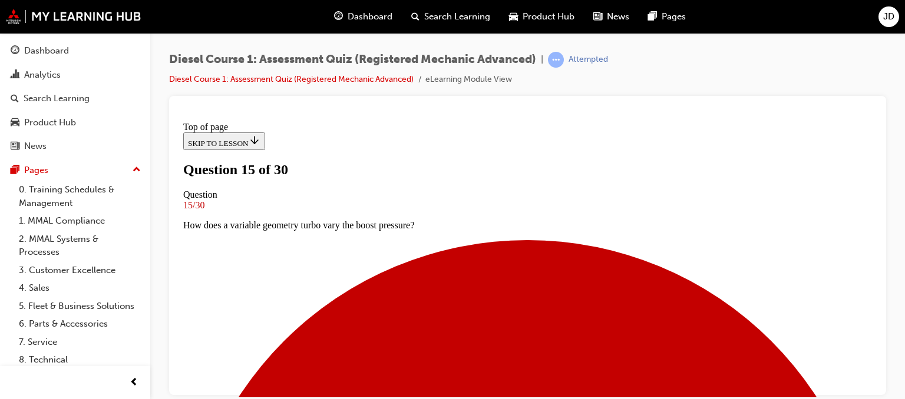
scroll to position [120, 0]
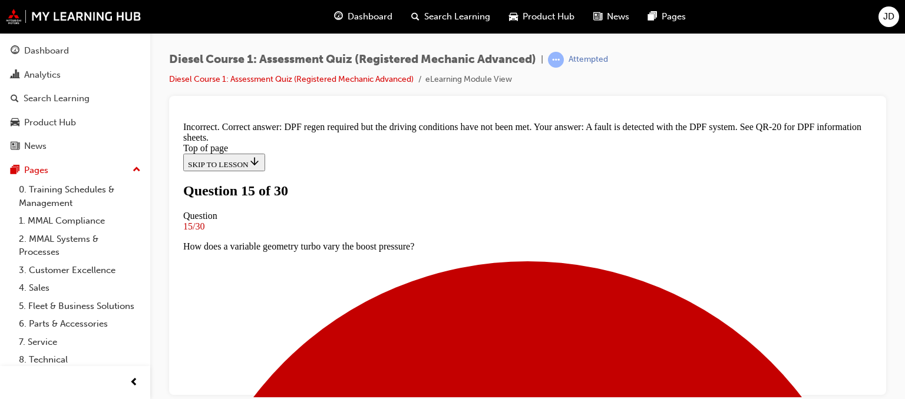
scroll to position [78, 0]
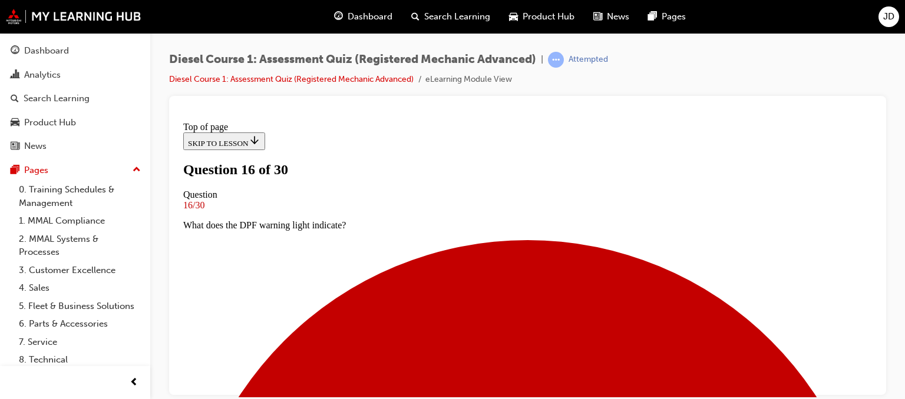
scroll to position [178, 0]
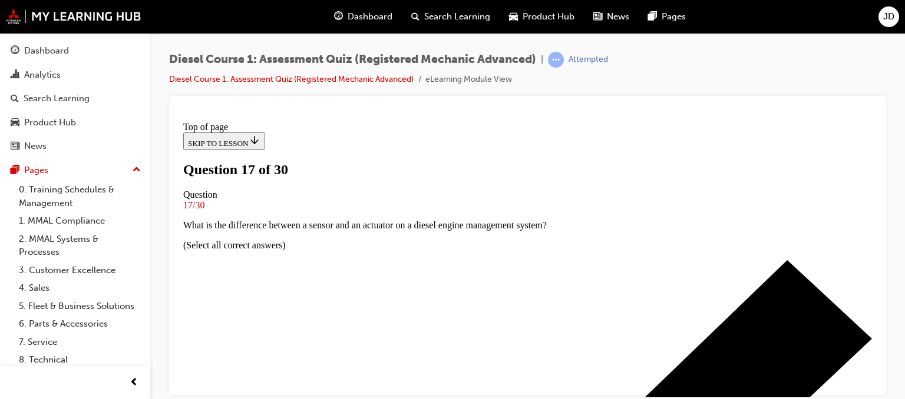
scroll to position [120, 0]
drag, startPoint x: 361, startPoint y: 228, endPoint x: 361, endPoint y: 234, distance: 5.9
drag, startPoint x: 348, startPoint y: 257, endPoint x: 349, endPoint y: 263, distance: 6.0
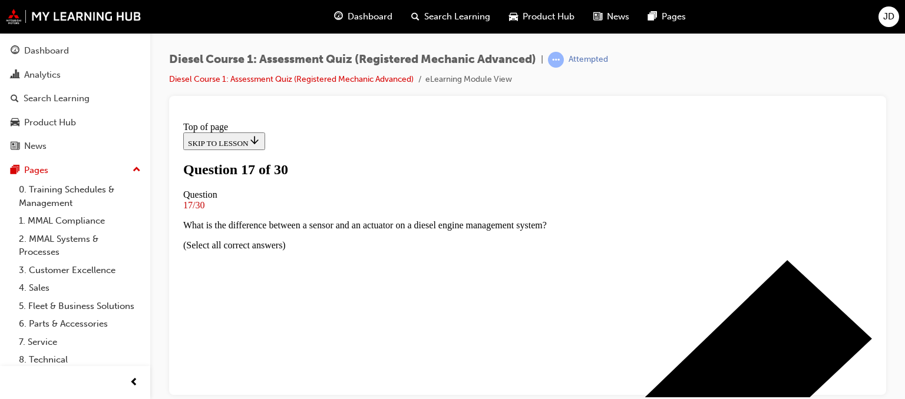
scroll to position [178, 0]
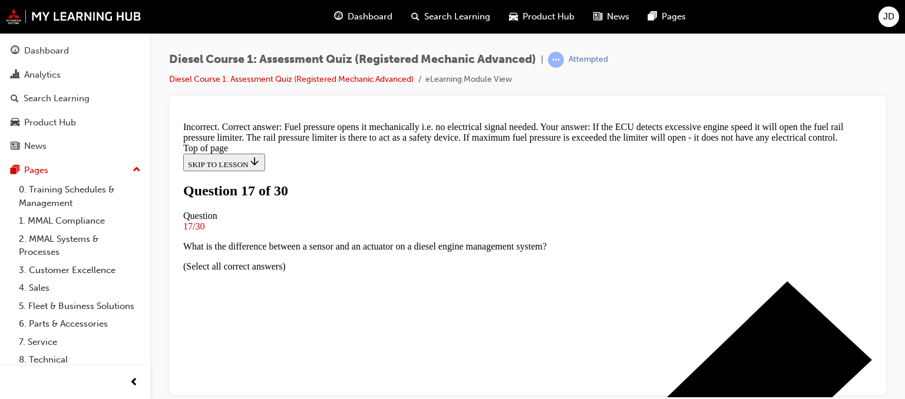
scroll to position [413, 0]
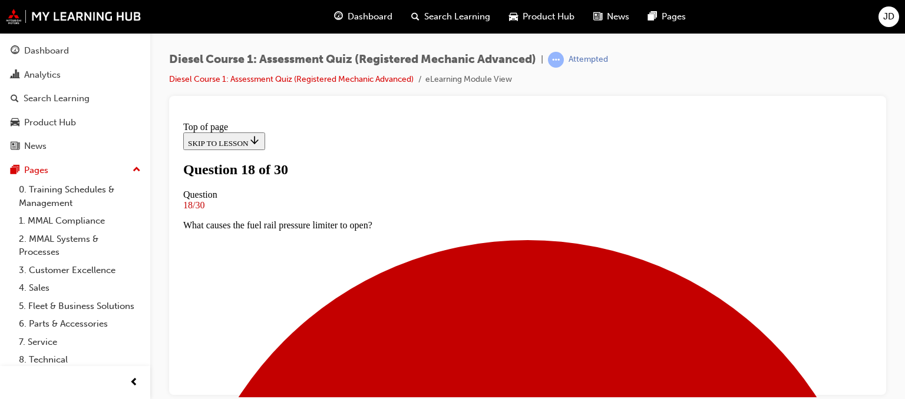
scroll to position [237, 0]
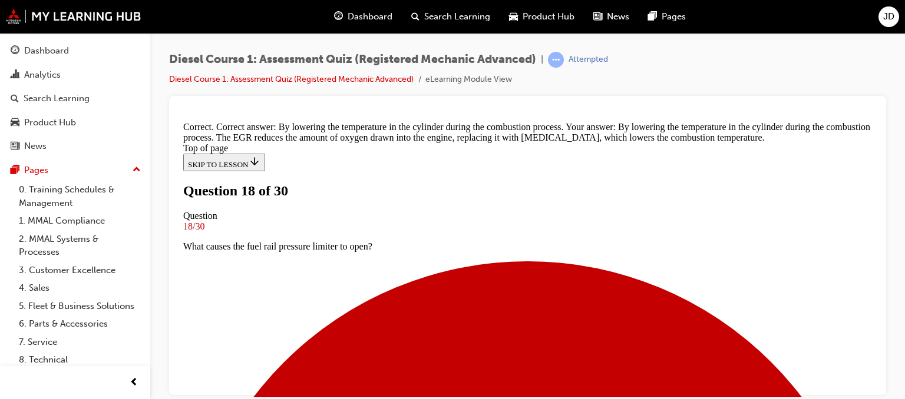
scroll to position [387, 0]
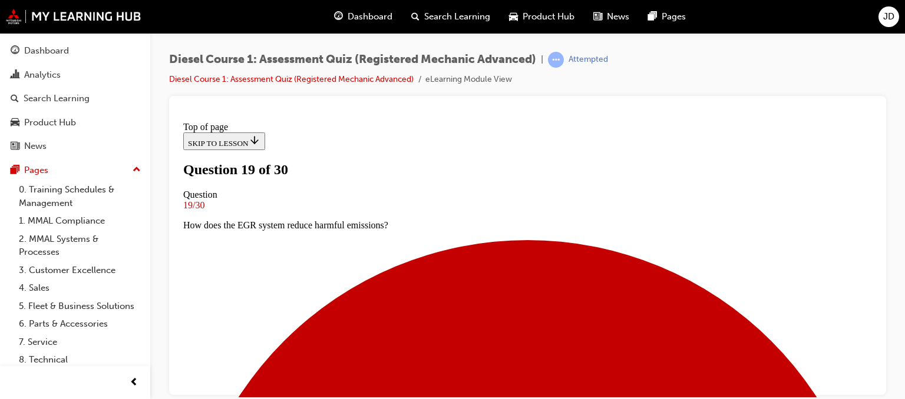
scroll to position [178, 0]
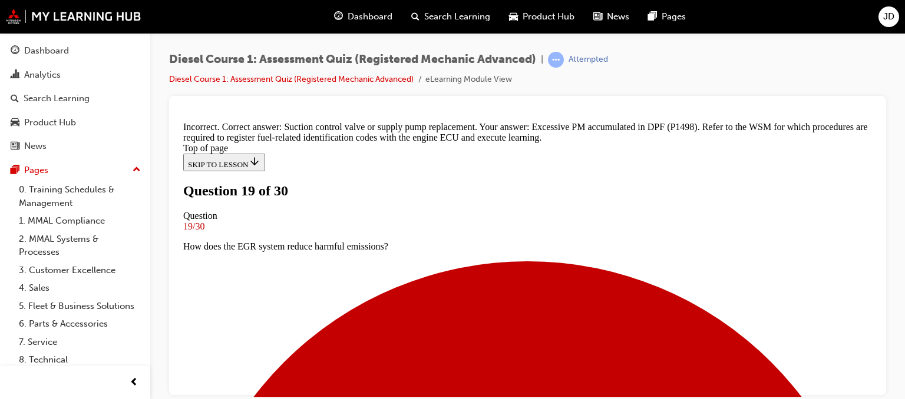
scroll to position [375, 0]
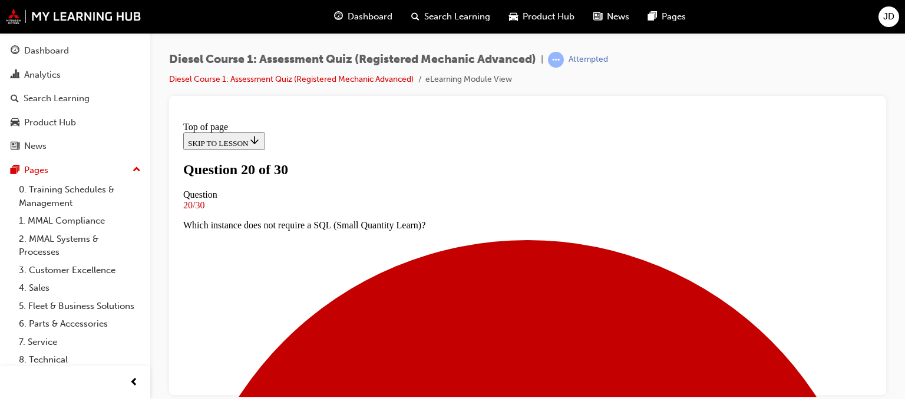
scroll to position [178, 0]
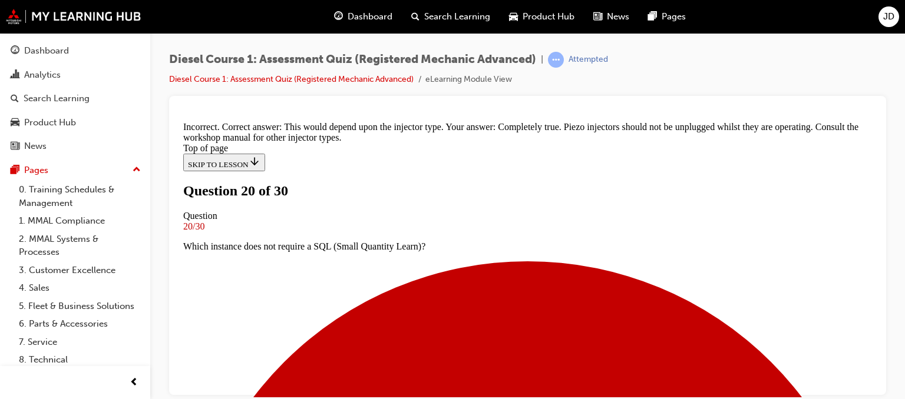
scroll to position [328, 0]
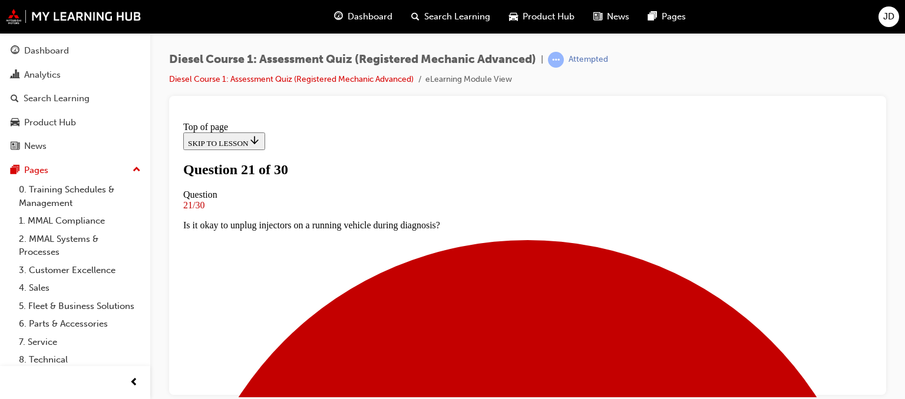
scroll to position [178, 0]
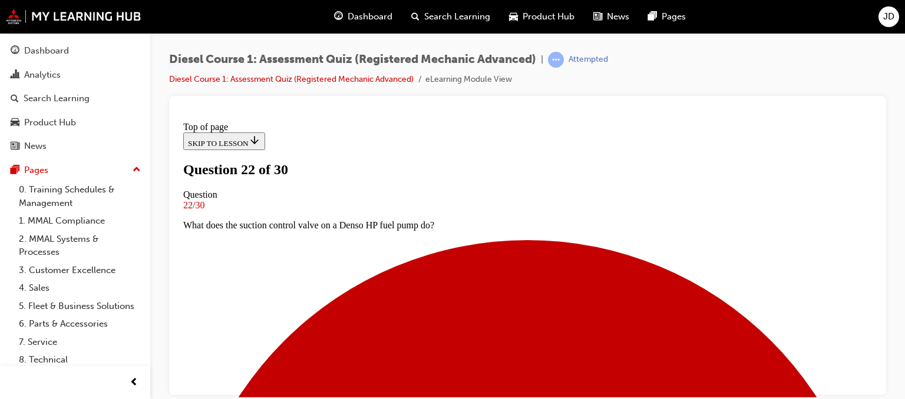
scroll to position [120, 0]
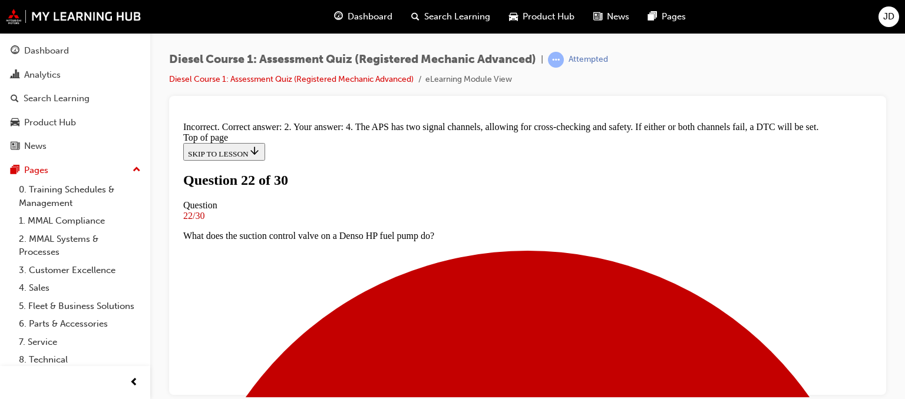
scroll to position [375, 0]
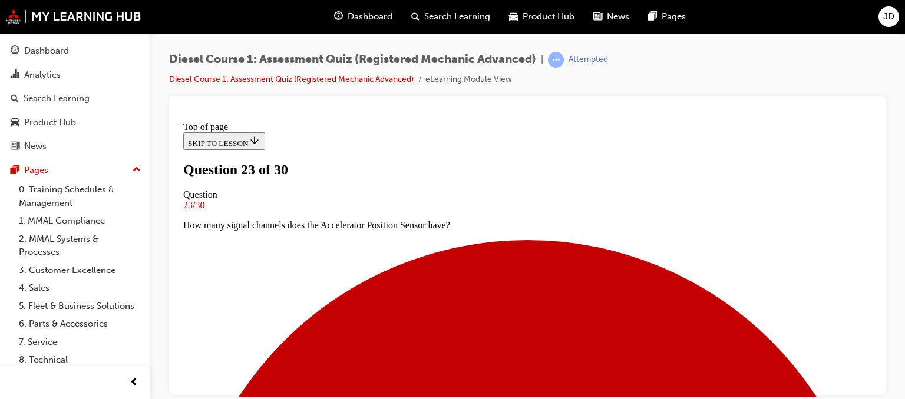
scroll to position [120, 0]
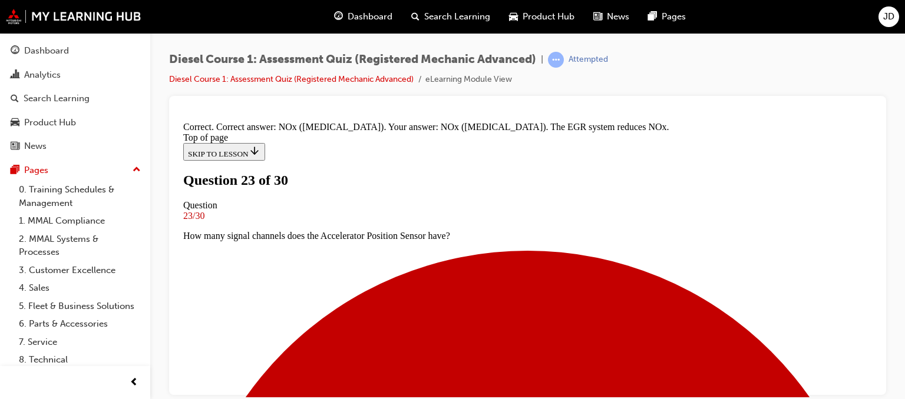
scroll to position [361, 0]
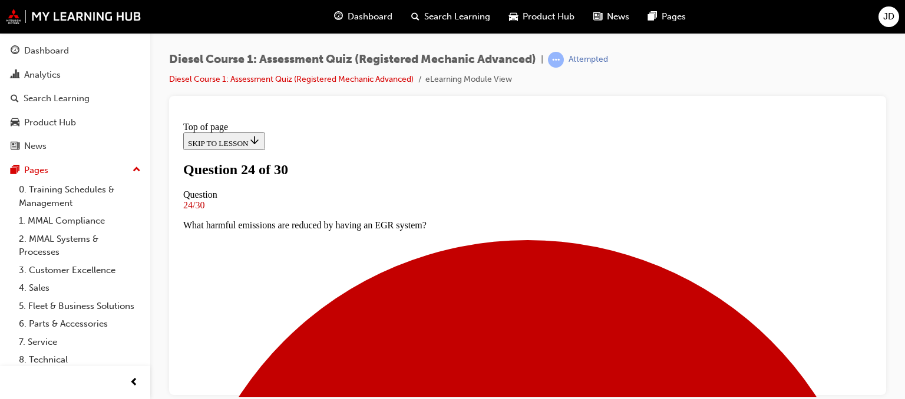
scroll to position [120, 0]
drag, startPoint x: 353, startPoint y: 235, endPoint x: 371, endPoint y: 243, distance: 19.5
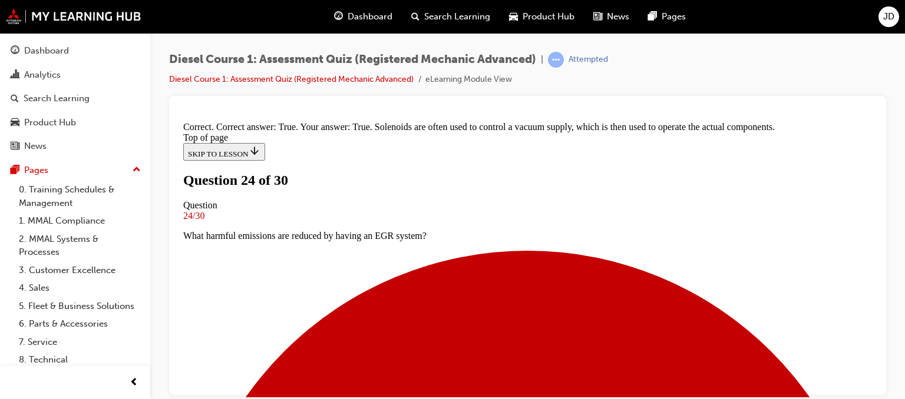
scroll to position [301, 0]
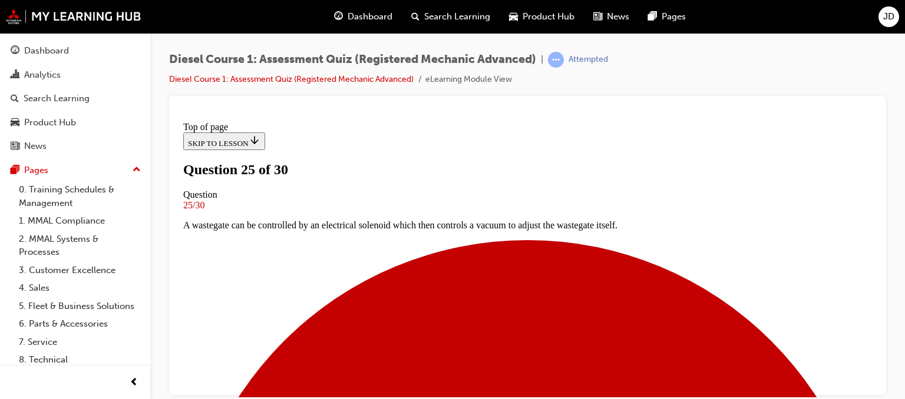
scroll to position [178, 0]
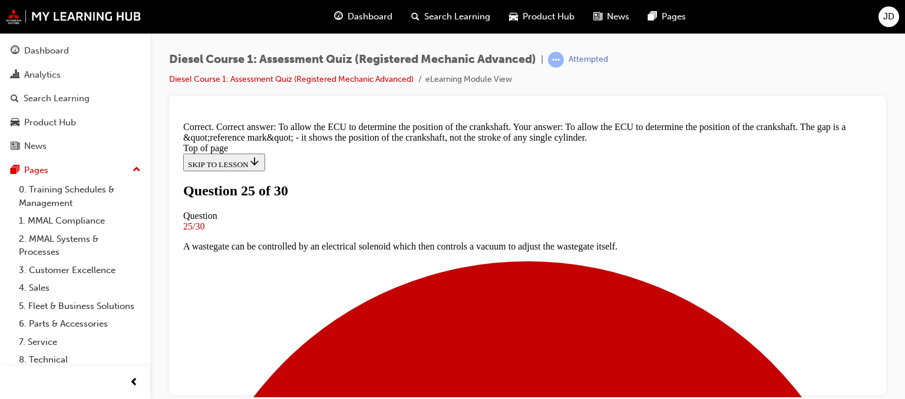
scroll to position [387, 0]
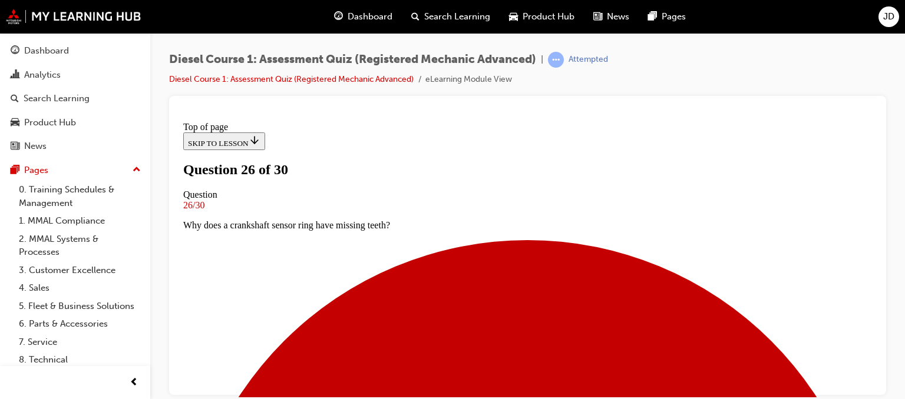
scroll to position [120, 0]
drag, startPoint x: 344, startPoint y: 287, endPoint x: 343, endPoint y: 295, distance: 7.1
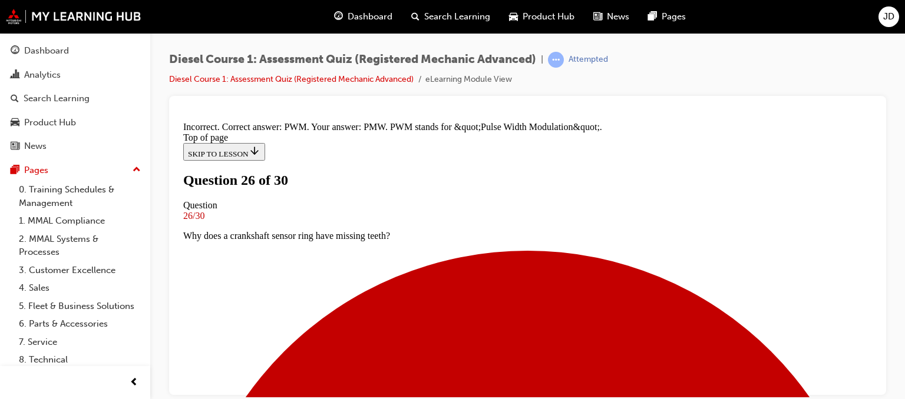
scroll to position [362, 0]
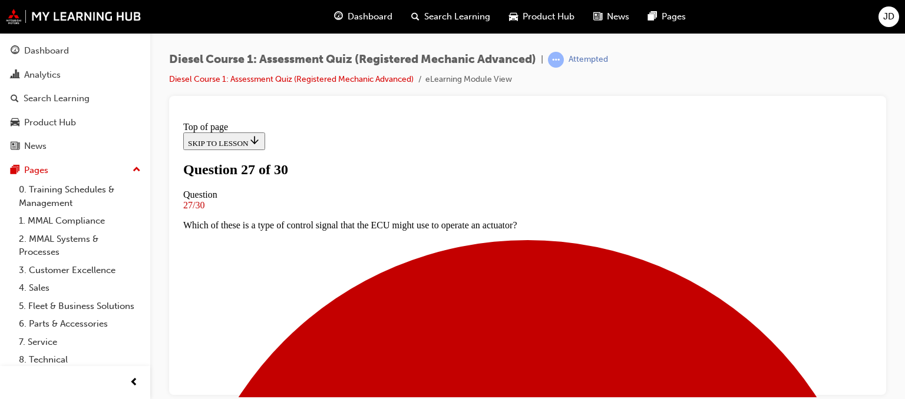
scroll to position [120, 0]
drag, startPoint x: 344, startPoint y: 262, endPoint x: 345, endPoint y: 268, distance: 6.6
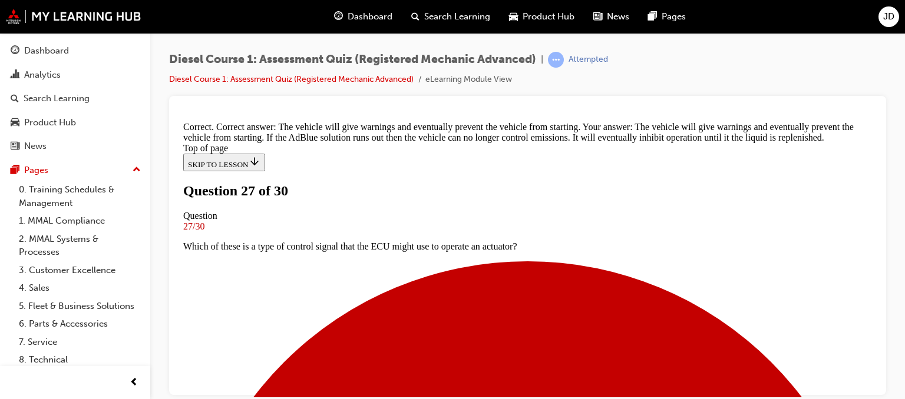
scroll to position [318, 0]
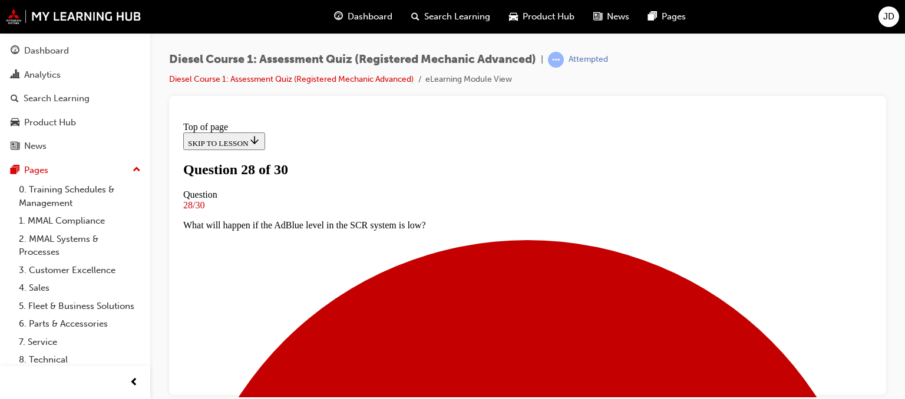
scroll to position [178, 0]
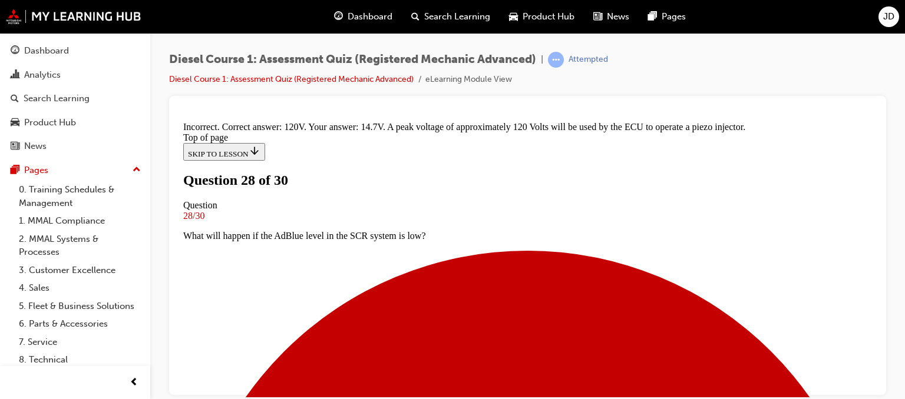
scroll to position [395, 0]
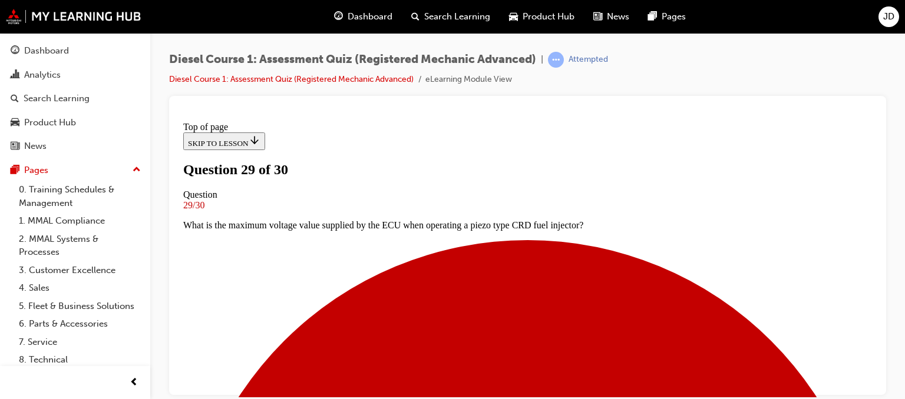
scroll to position [120, 0]
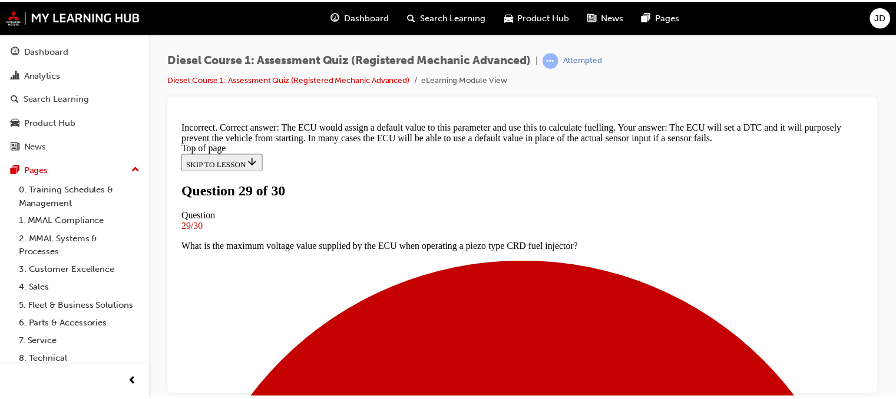
scroll to position [431, 0]
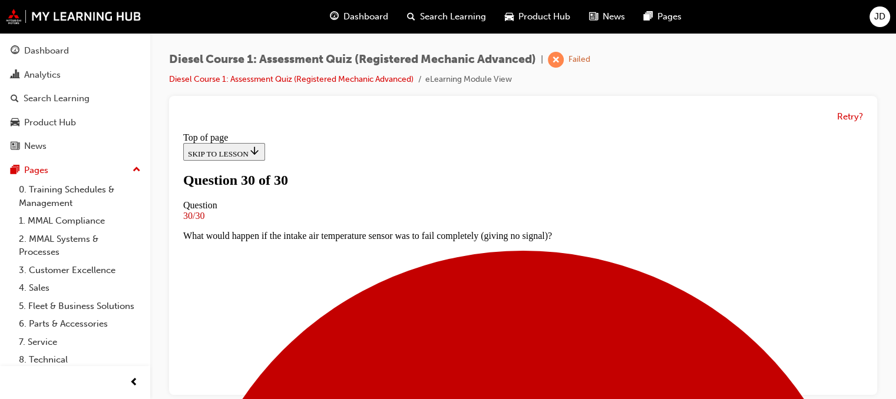
scroll to position [203, 0]
click at [844, 120] on button "Retry?" at bounding box center [850, 117] width 26 height 14
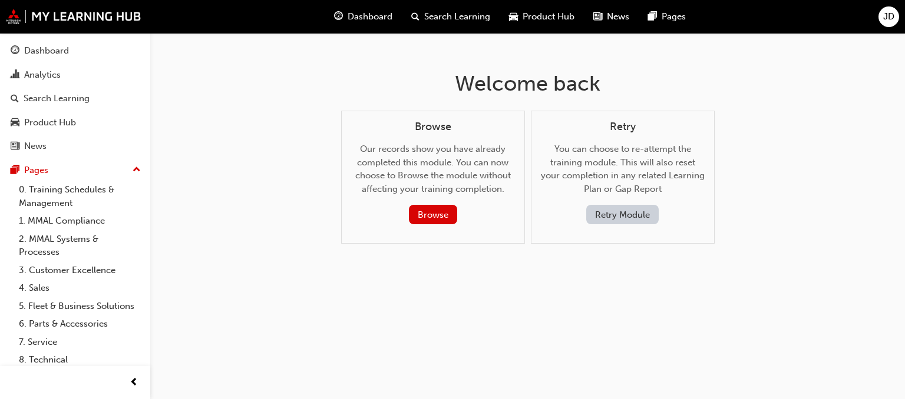
click at [619, 215] on button "Retry Module" at bounding box center [622, 214] width 72 height 19
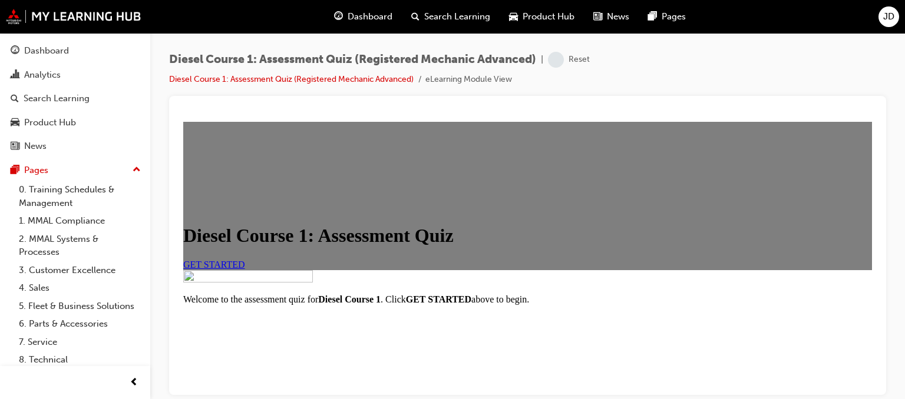
scroll to position [177, 0]
click at [245, 259] on span "GET STARTED" at bounding box center [214, 264] width 62 height 10
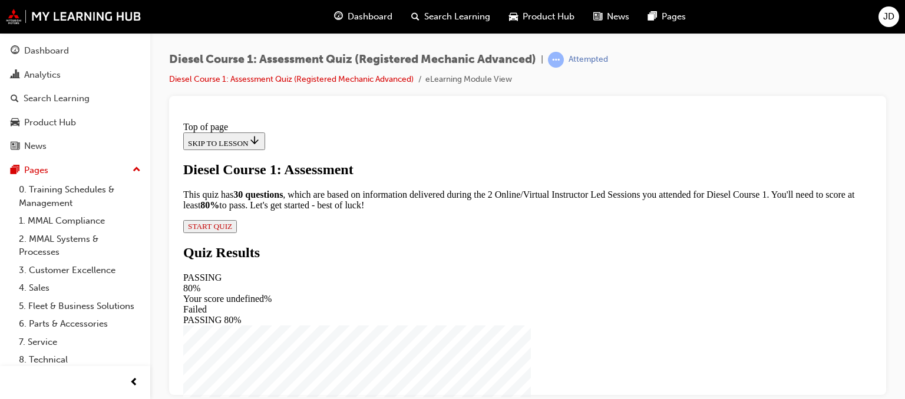
scroll to position [107, 0]
click at [232, 230] on span "START QUIZ" at bounding box center [210, 226] width 44 height 9
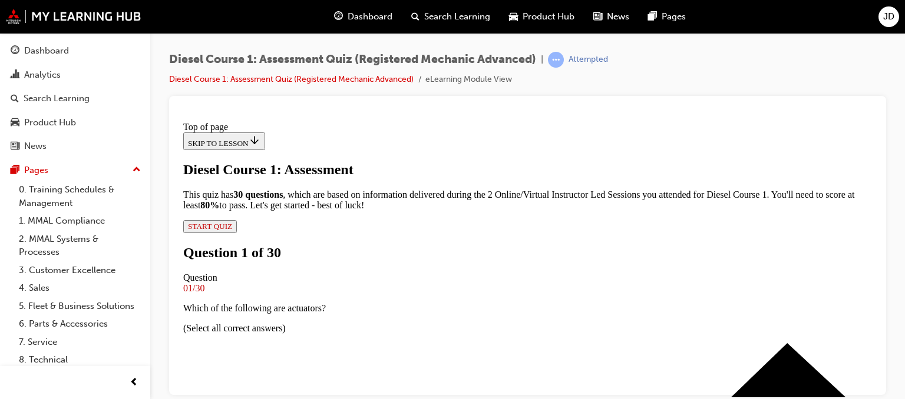
scroll to position [120, 0]
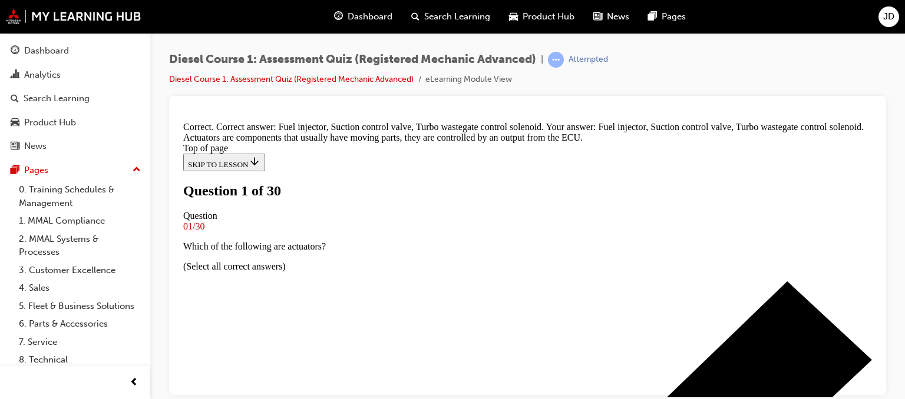
scroll to position [172, 0]
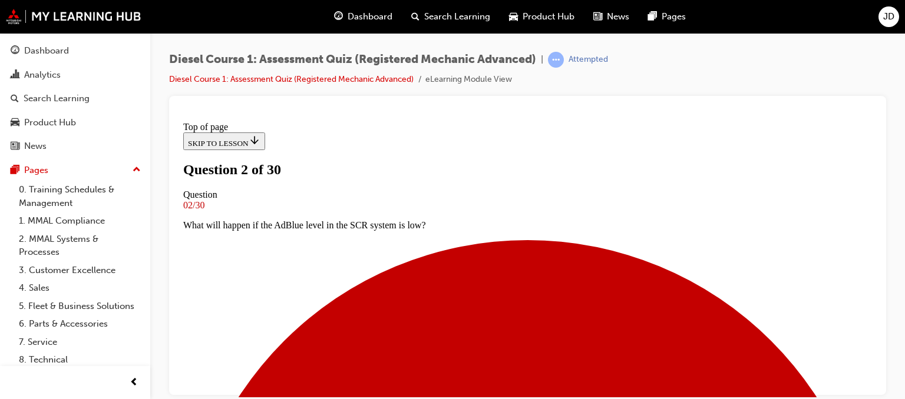
scroll to position [178, 0]
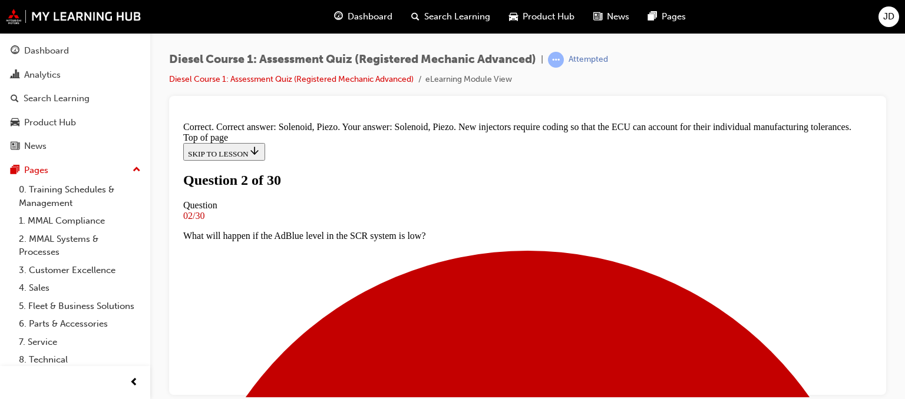
scroll to position [348, 0]
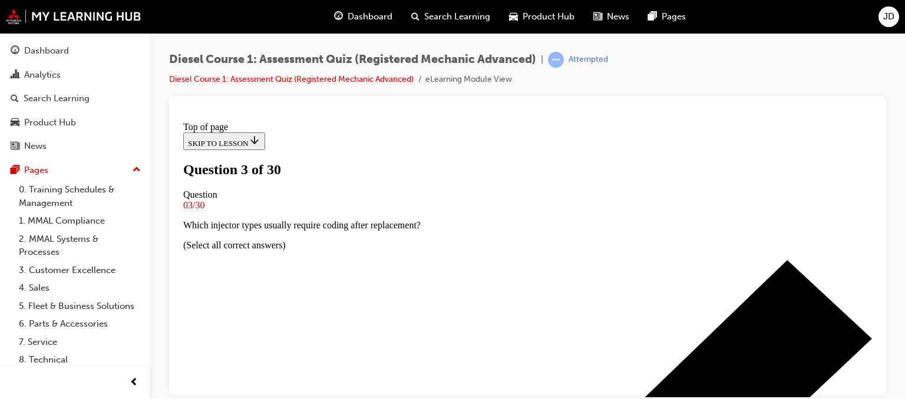
scroll to position [120, 0]
drag, startPoint x: 344, startPoint y: 240, endPoint x: 350, endPoint y: 256, distance: 17.0
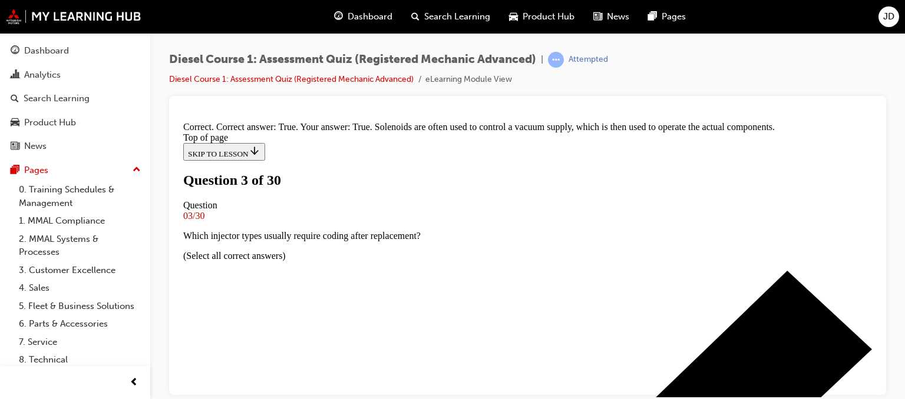
scroll to position [301, 0]
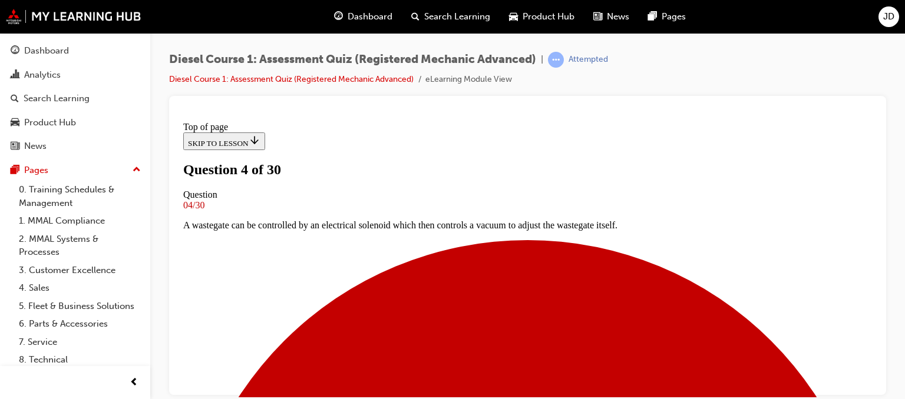
scroll to position [120, 0]
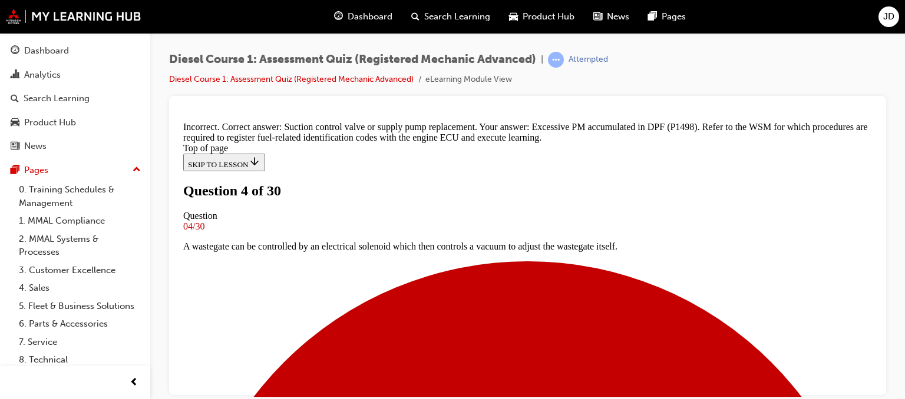
scroll to position [375, 0]
drag, startPoint x: 525, startPoint y: 348, endPoint x: 528, endPoint y: 341, distance: 8.2
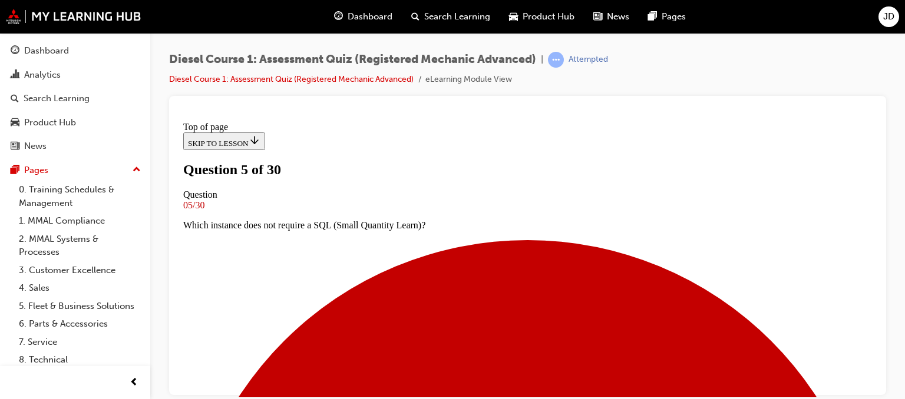
scroll to position [120, 0]
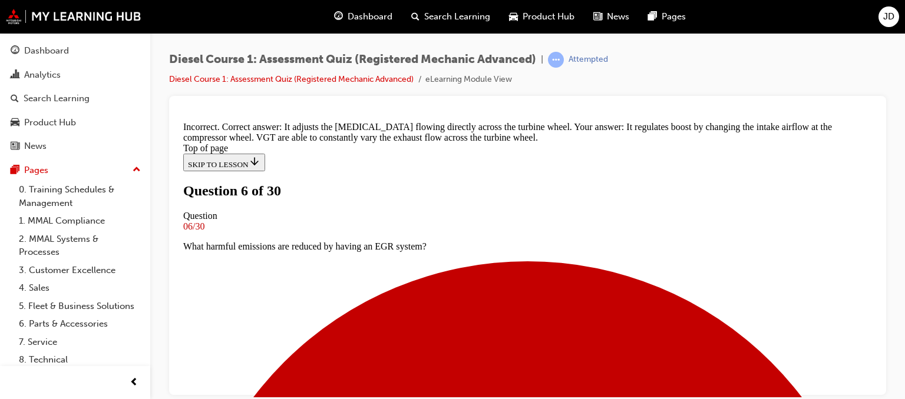
scroll to position [385, 0]
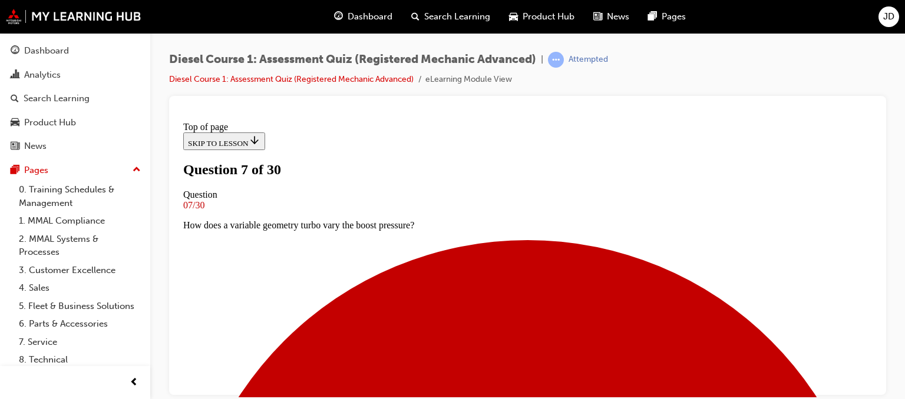
scroll to position [120, 0]
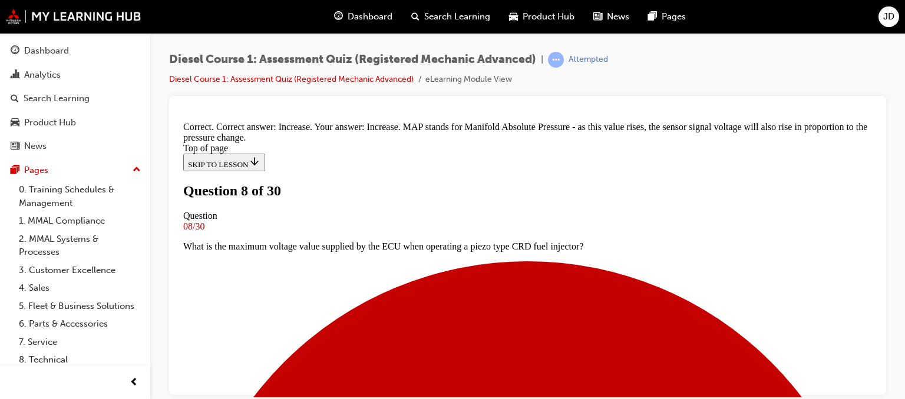
drag, startPoint x: 535, startPoint y: 355, endPoint x: 535, endPoint y: 345, distance: 10.0
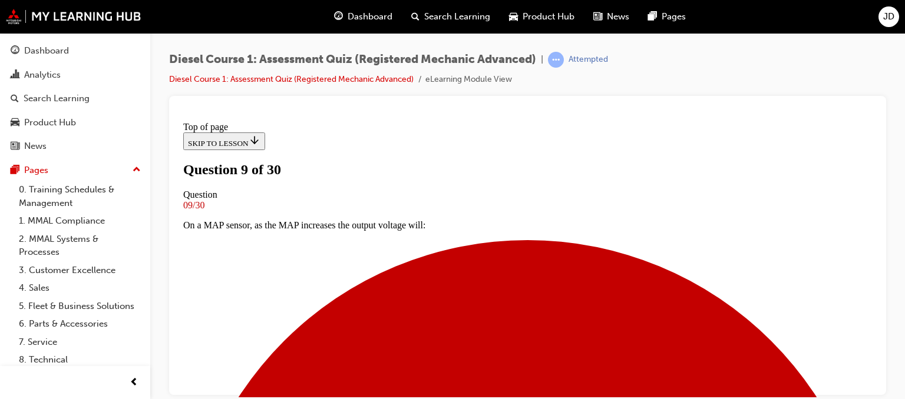
scroll to position [237, 0]
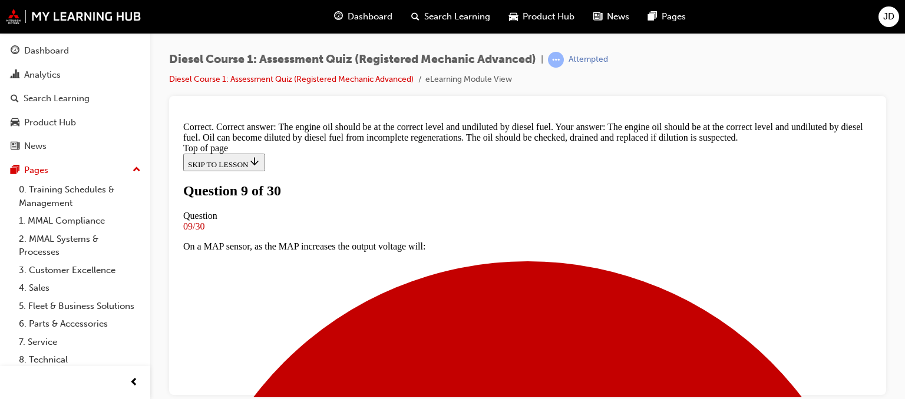
scroll to position [360, 0]
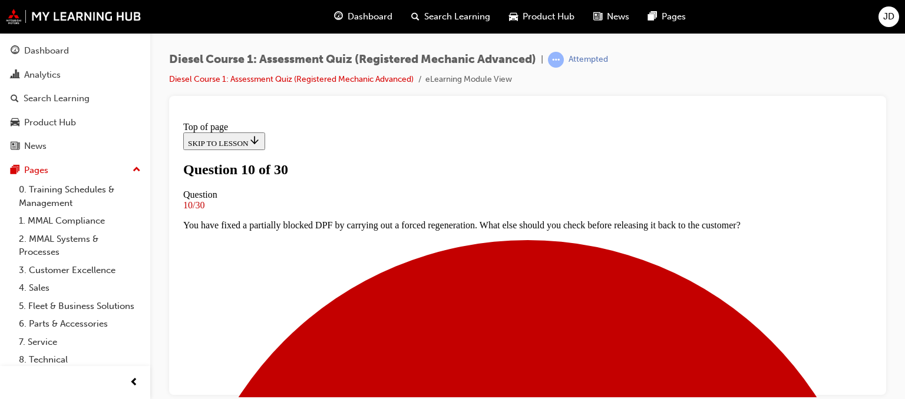
scroll to position [178, 0]
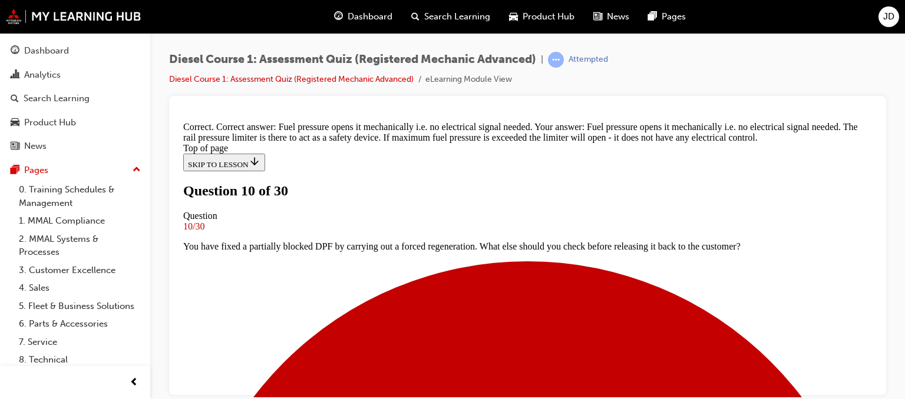
scroll to position [413, 0]
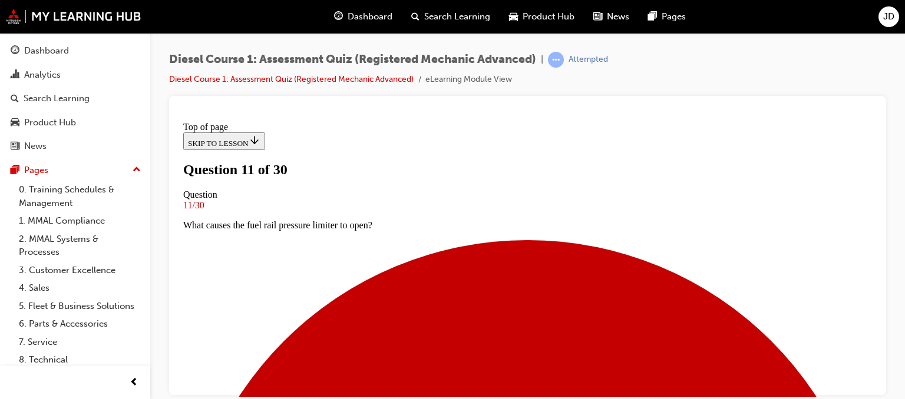
scroll to position [178, 0]
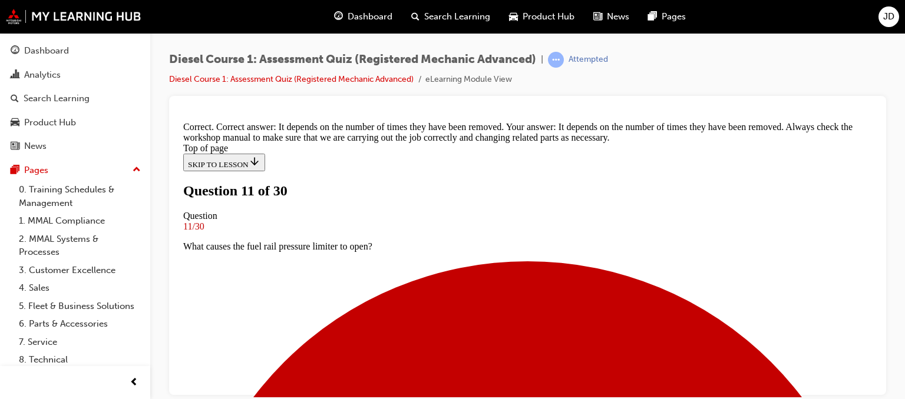
scroll to position [375, 0]
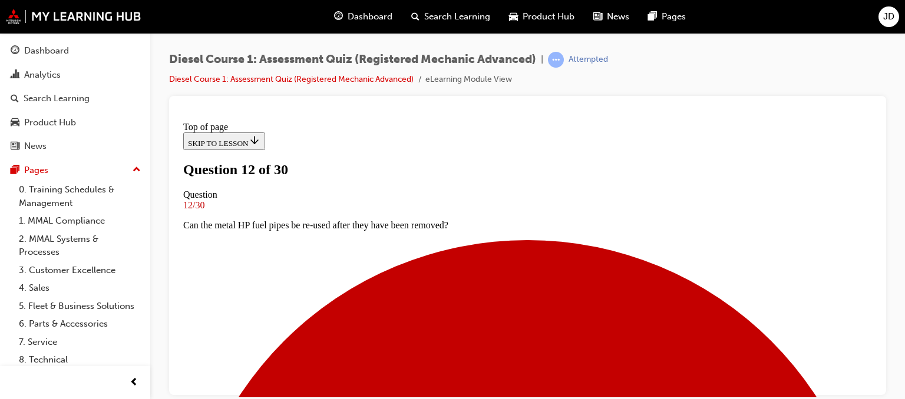
scroll to position [237, 0]
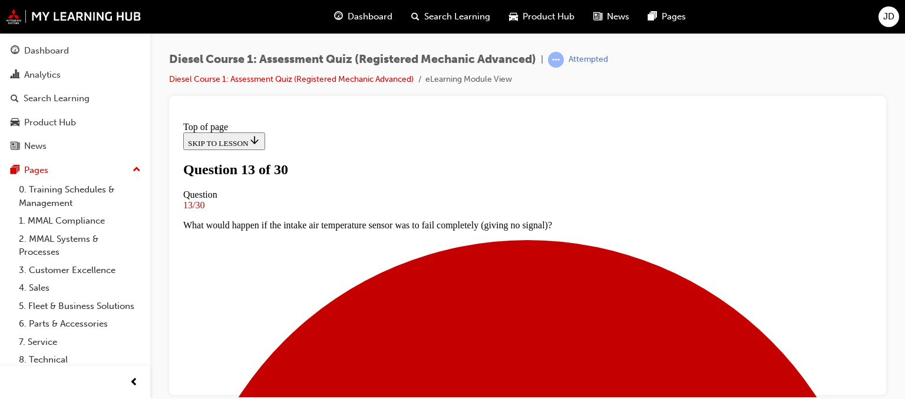
scroll to position [178, 0]
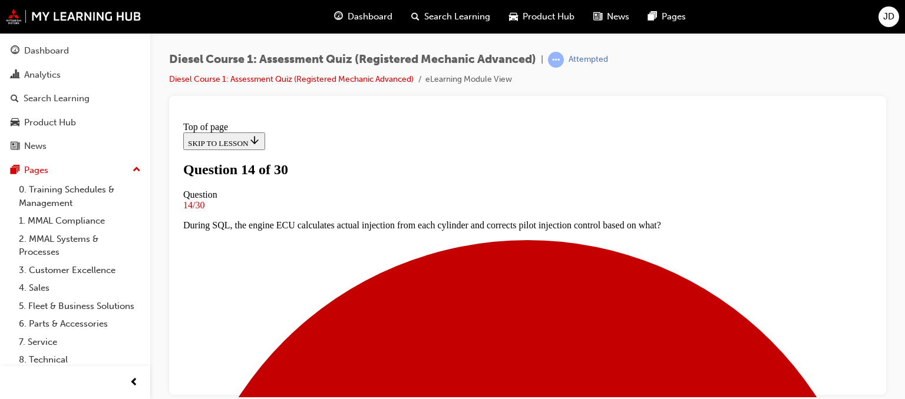
scroll to position [120, 0]
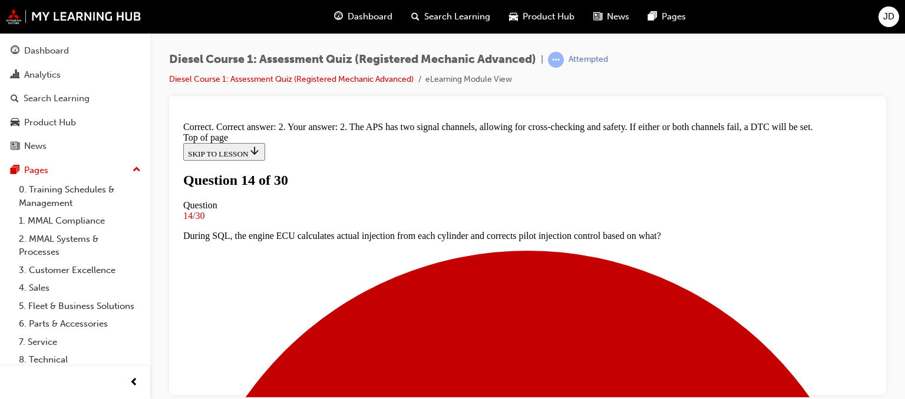
scroll to position [375, 0]
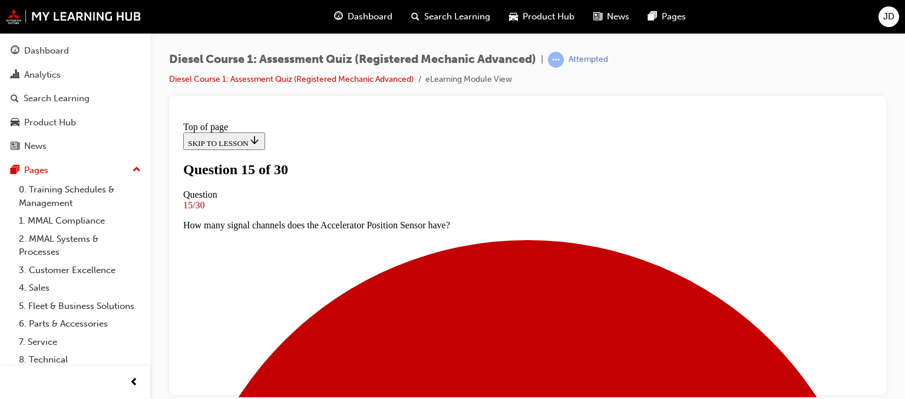
scroll to position [120, 0]
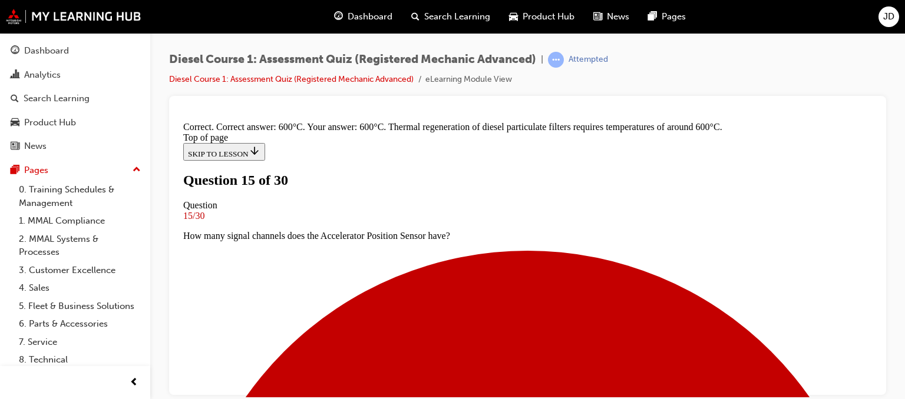
scroll to position [375, 0]
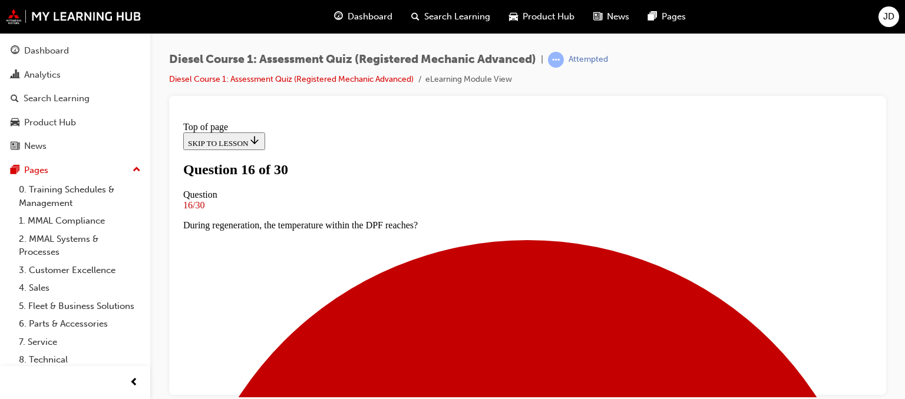
scroll to position [178, 0]
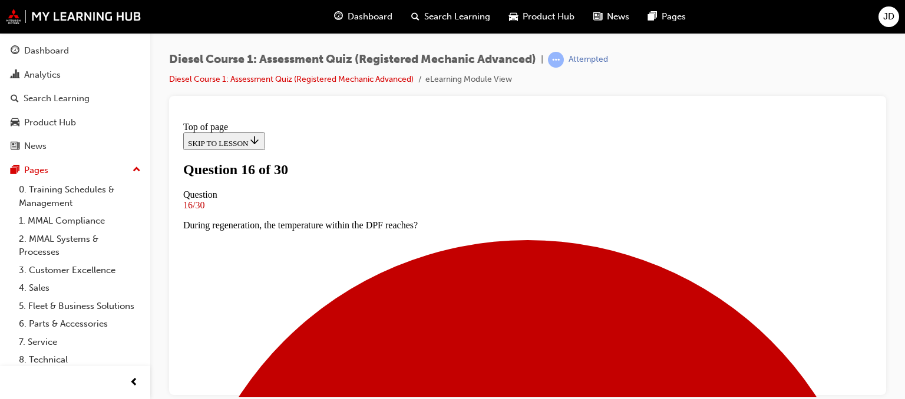
scroll to position [178, 0]
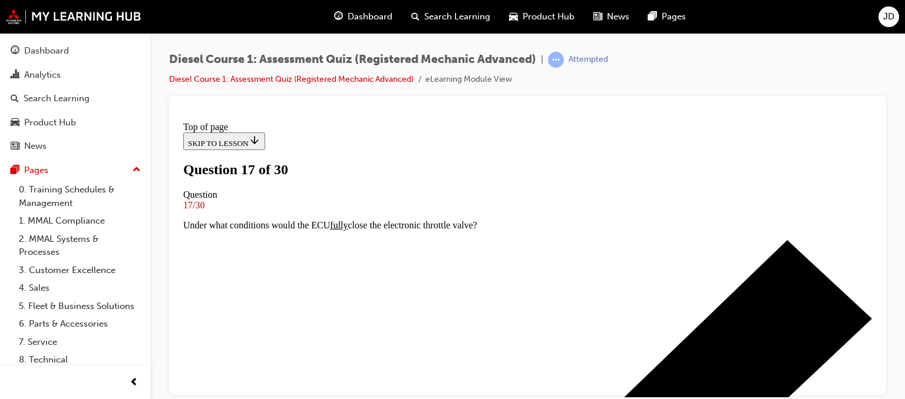
scroll to position [120, 0]
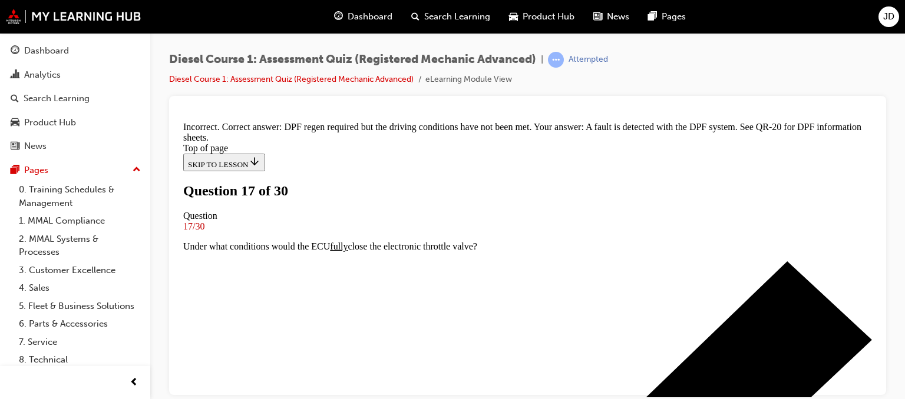
scroll to position [373, 0]
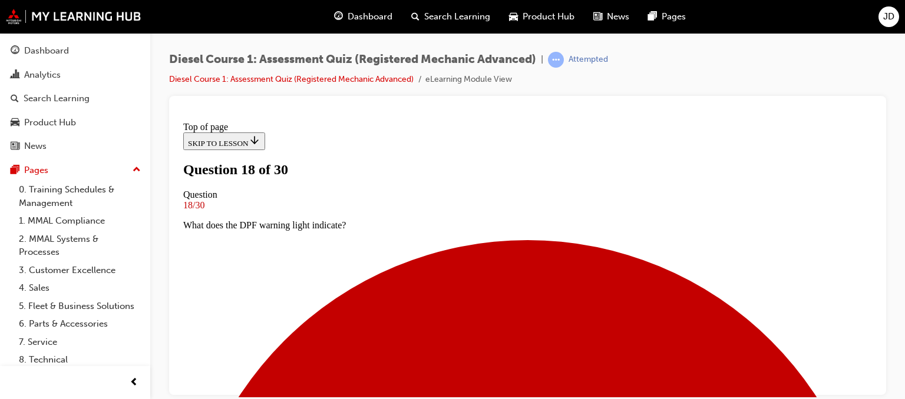
scroll to position [178, 0]
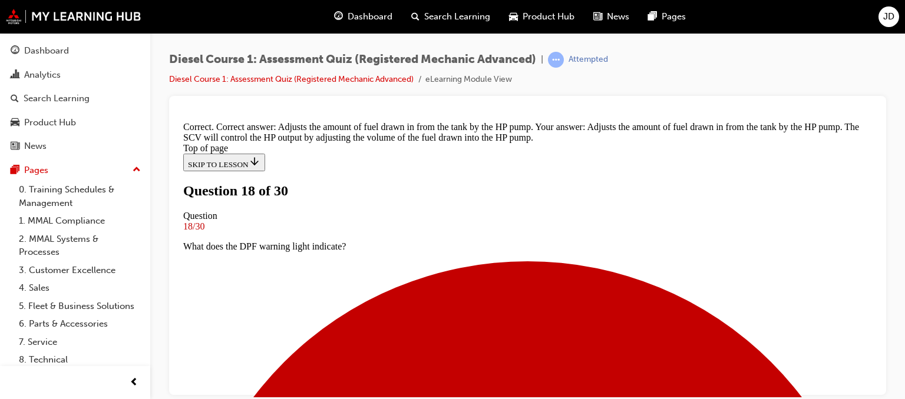
scroll to position [382, 0]
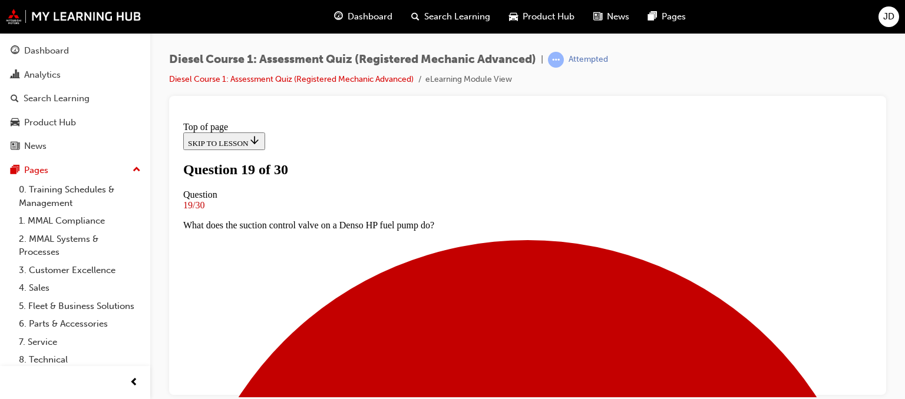
scroll to position [178, 0]
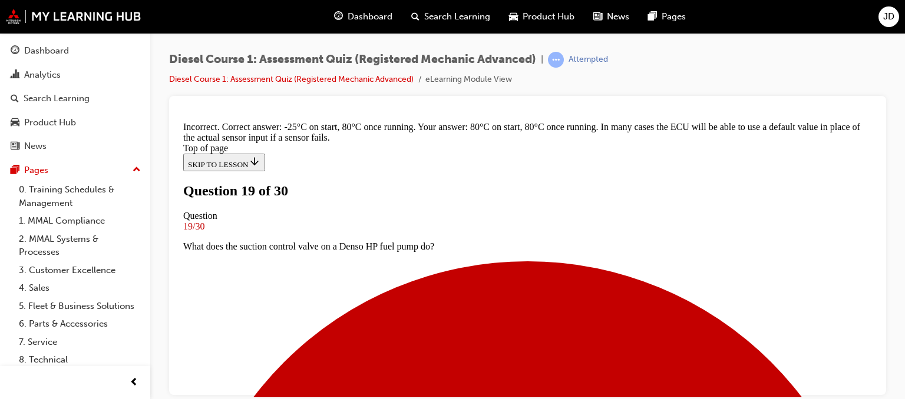
scroll to position [395, 0]
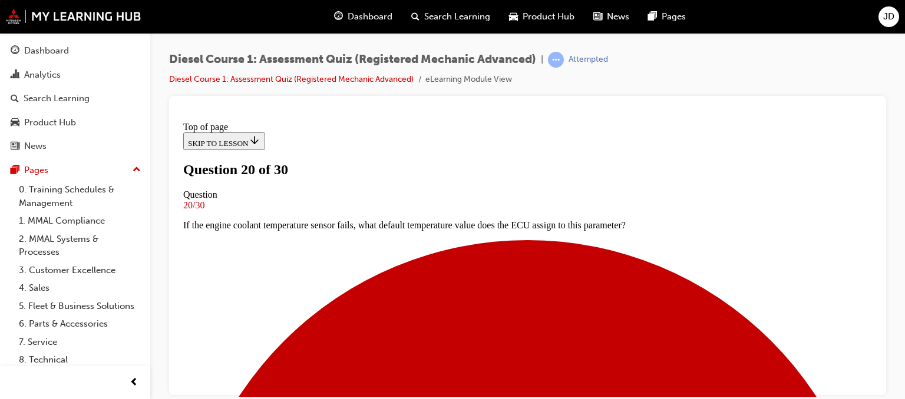
scroll to position [178, 0]
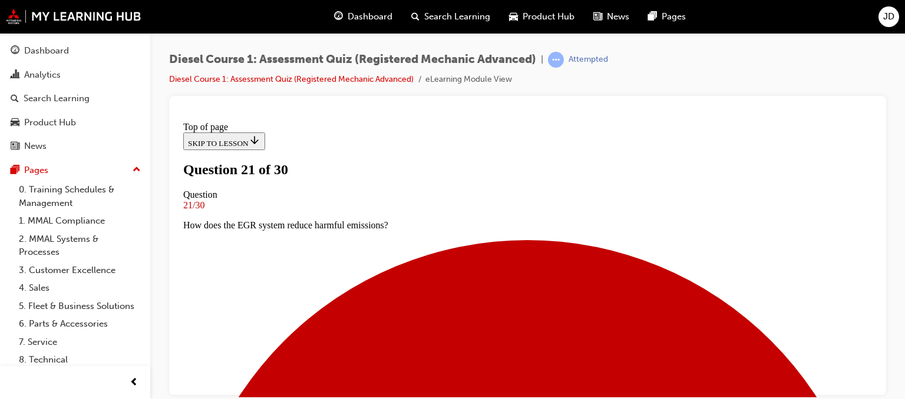
scroll to position [61, 0]
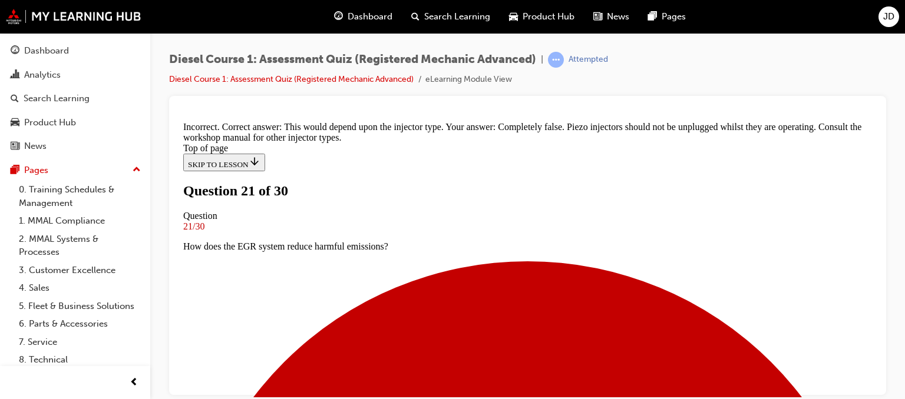
scroll to position [151, 0]
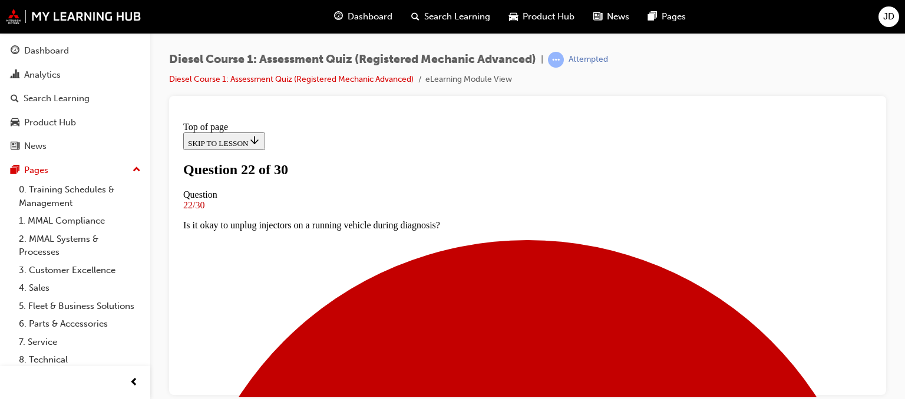
scroll to position [178, 0]
drag, startPoint x: 495, startPoint y: 388, endPoint x: 501, endPoint y: 385, distance: 7.4
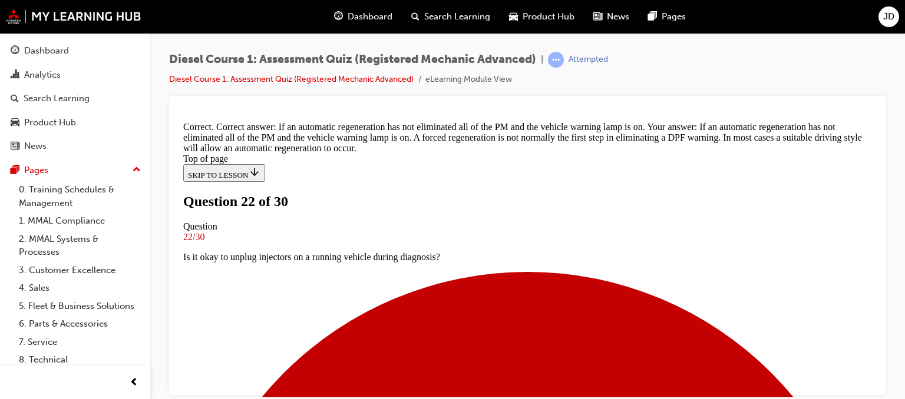
scroll to position [401, 0]
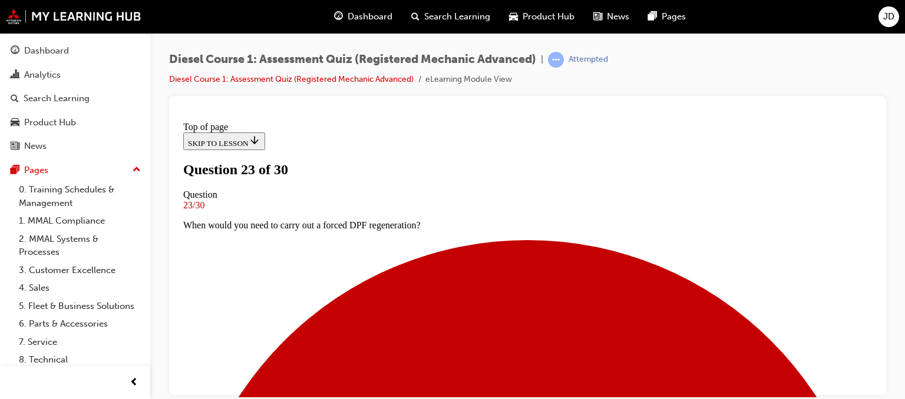
scroll to position [178, 0]
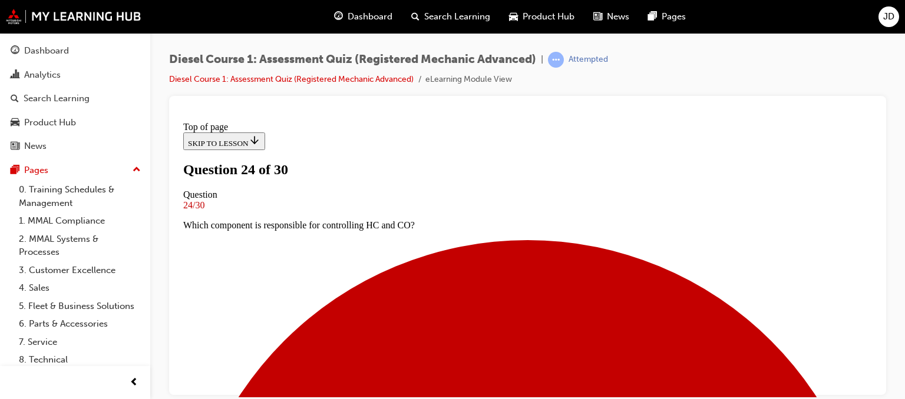
scroll to position [120, 0]
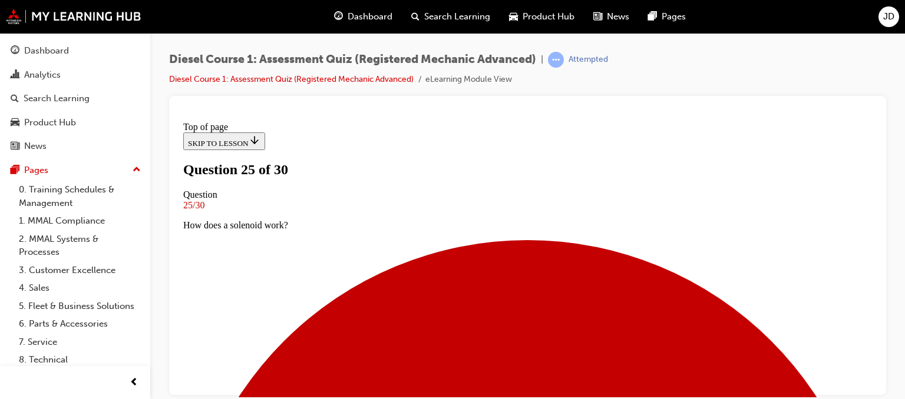
scroll to position [178, 0]
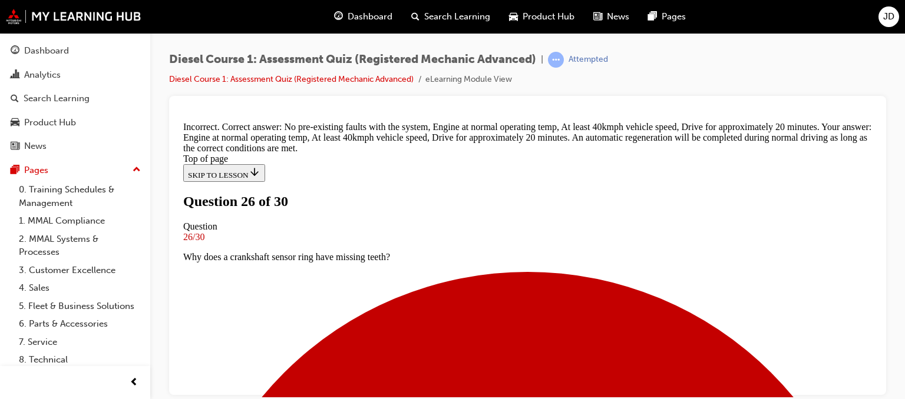
scroll to position [415, 0]
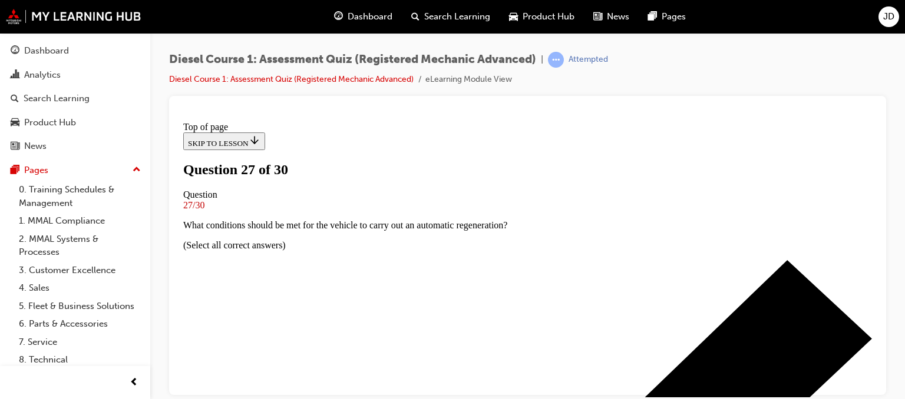
scroll to position [178, 0]
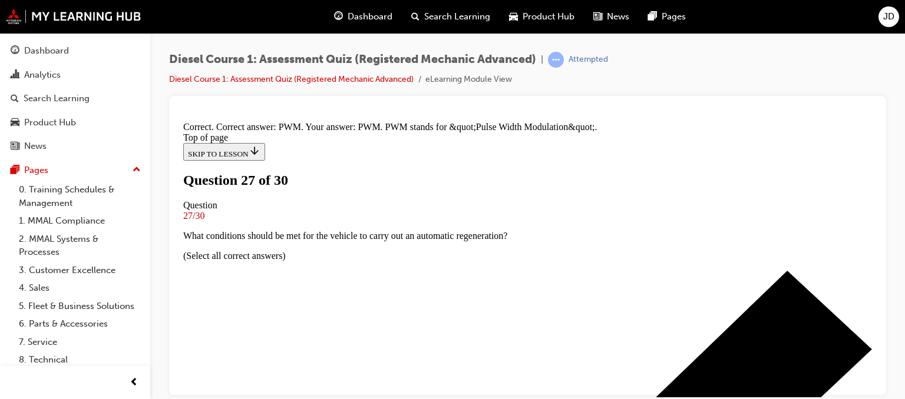
scroll to position [382, 0]
drag, startPoint x: 535, startPoint y: 339, endPoint x: 531, endPoint y: 333, distance: 6.4
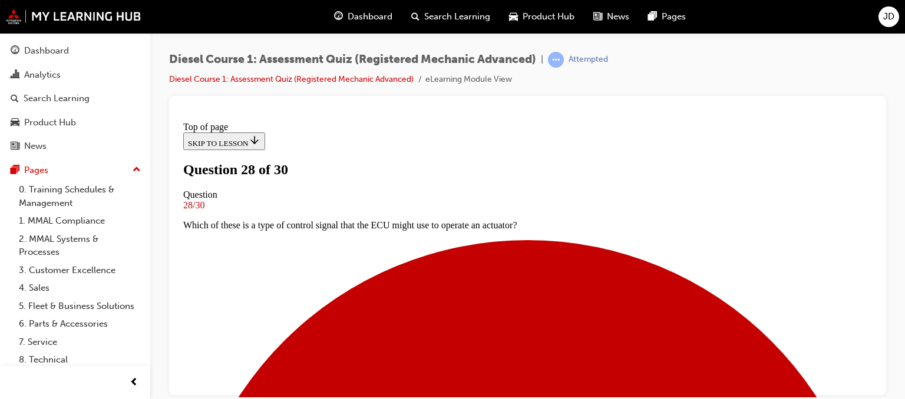
scroll to position [178, 0]
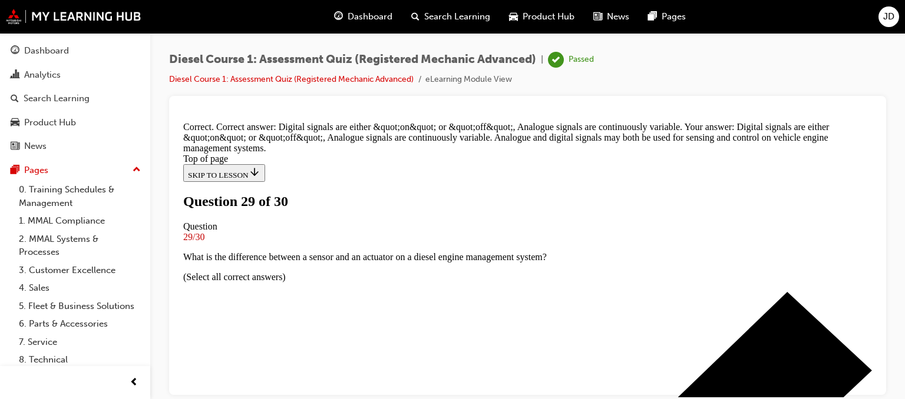
scroll to position [395, 0]
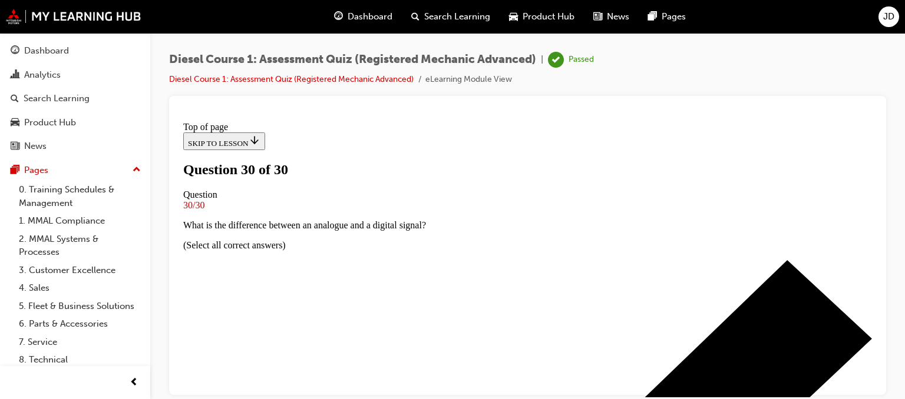
scroll to position [319, 0]
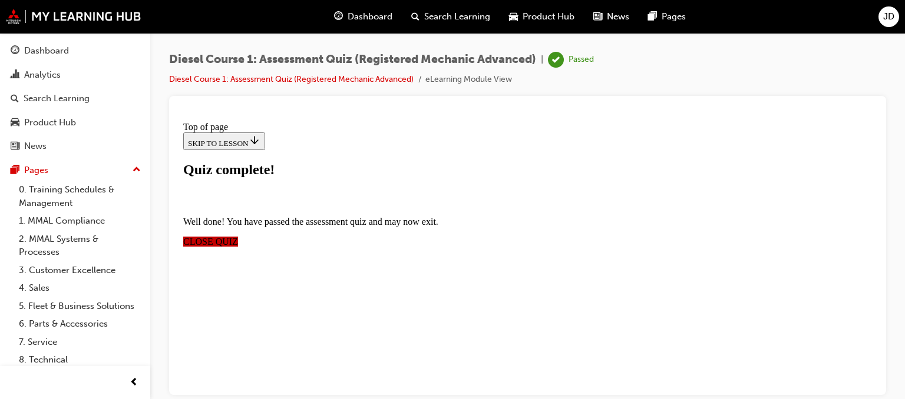
click at [238, 236] on span "CLOSE QUIZ" at bounding box center [210, 241] width 55 height 10
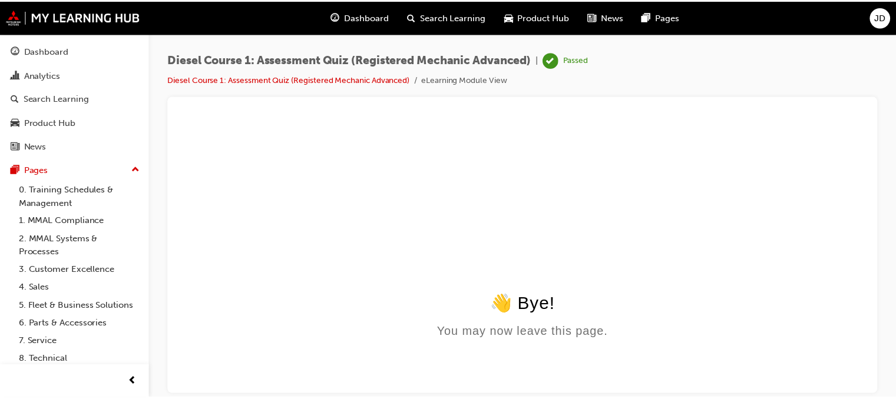
scroll to position [0, 0]
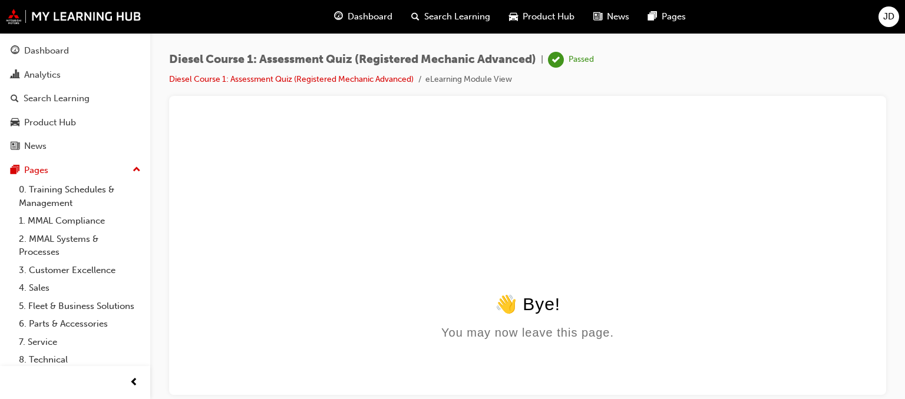
click at [366, 7] on div "Dashboard" at bounding box center [363, 17] width 77 height 24
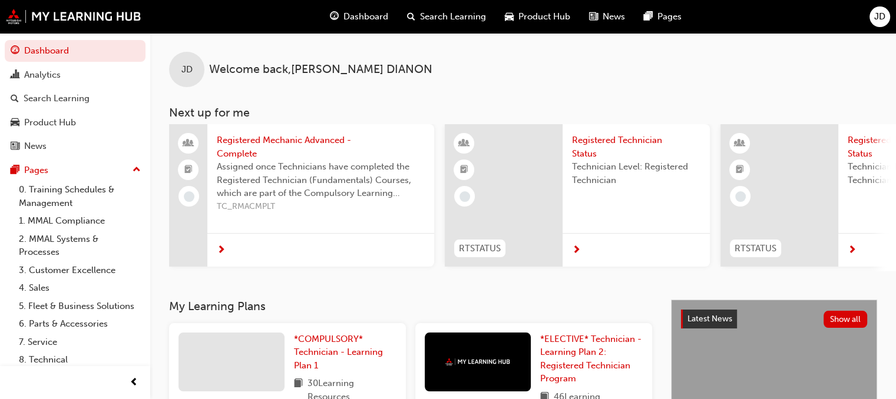
click at [289, 163] on span "Assigned once Technicians have completed the Registered Technician (Fundamental…" at bounding box center [321, 180] width 208 height 40
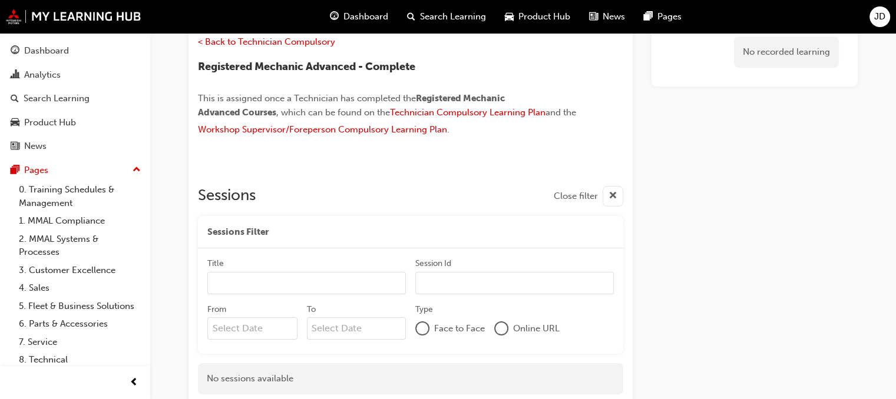
scroll to position [31, 0]
